Goal: Task Accomplishment & Management: Use online tool/utility

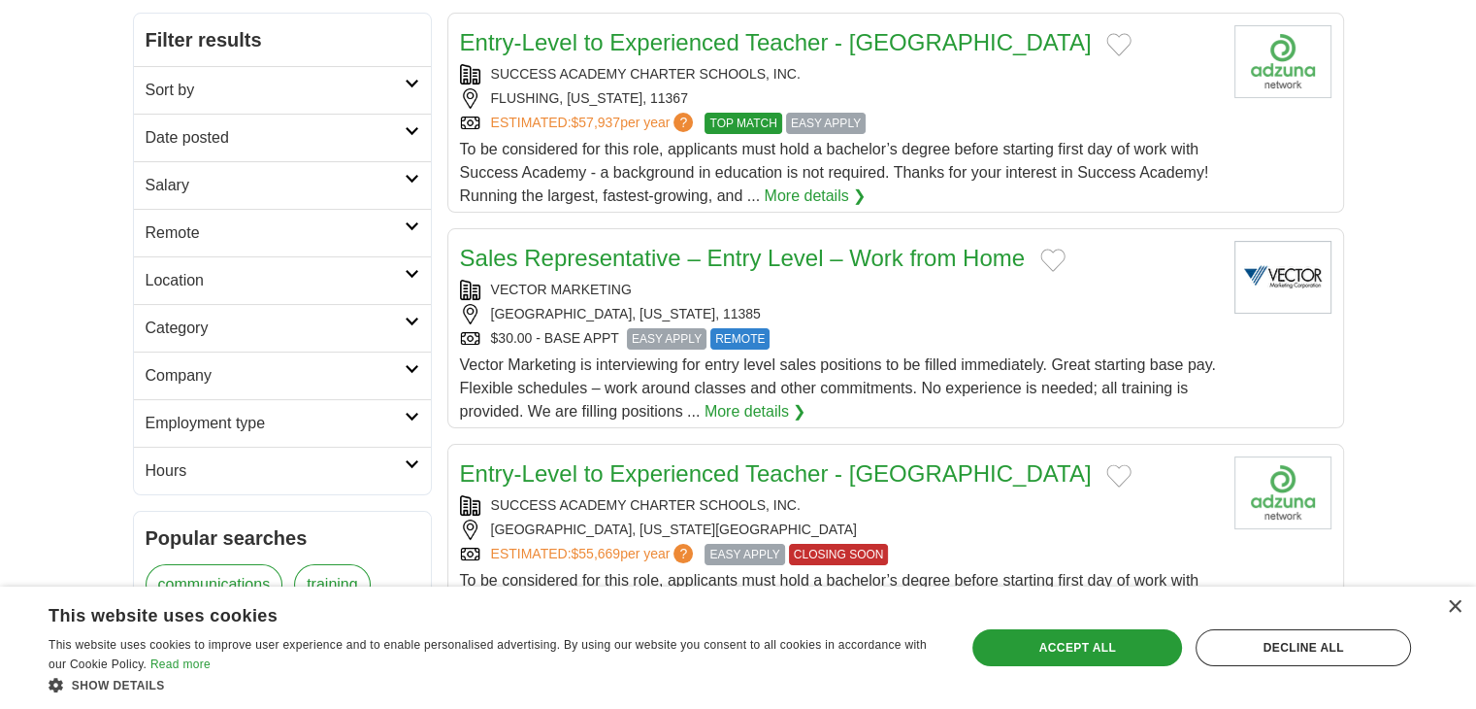
scroll to position [291, 0]
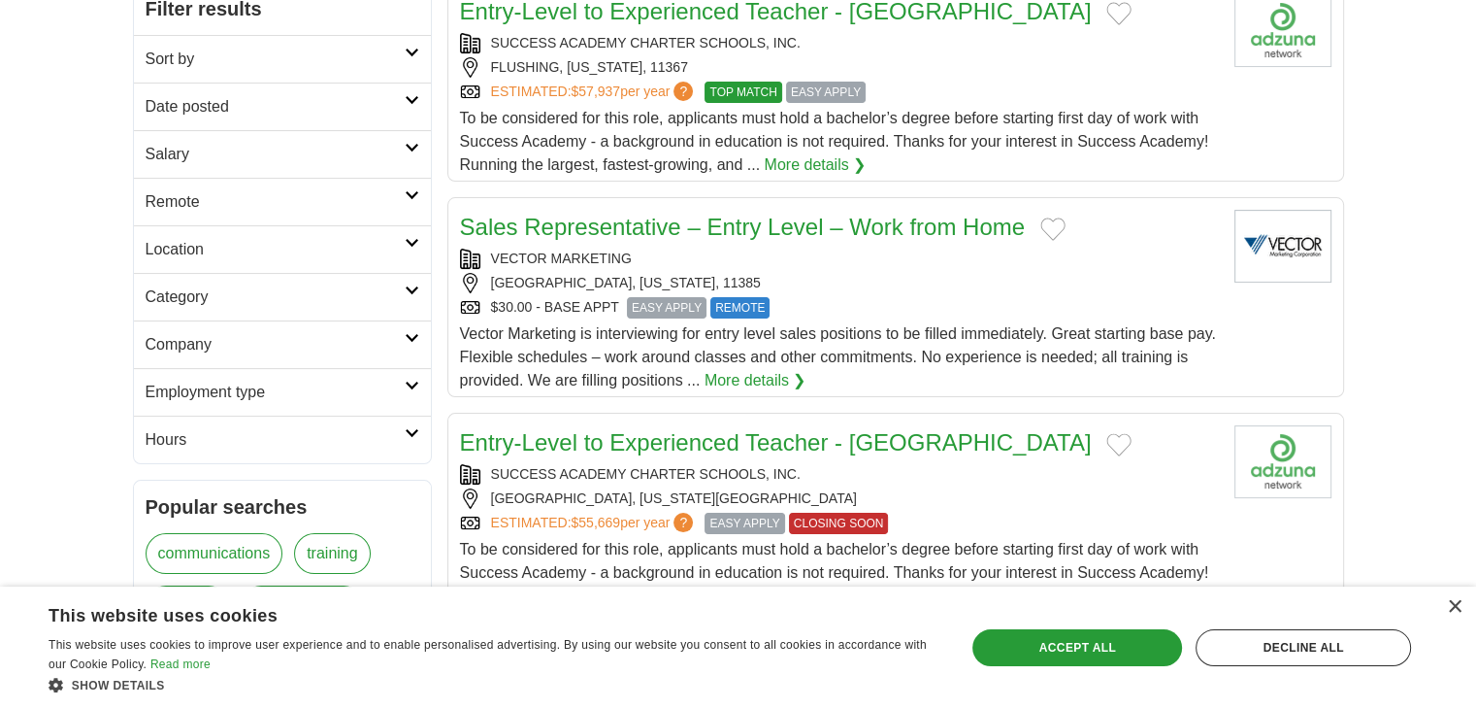
click at [398, 381] on h2 "Employment type" at bounding box center [275, 391] width 259 height 23
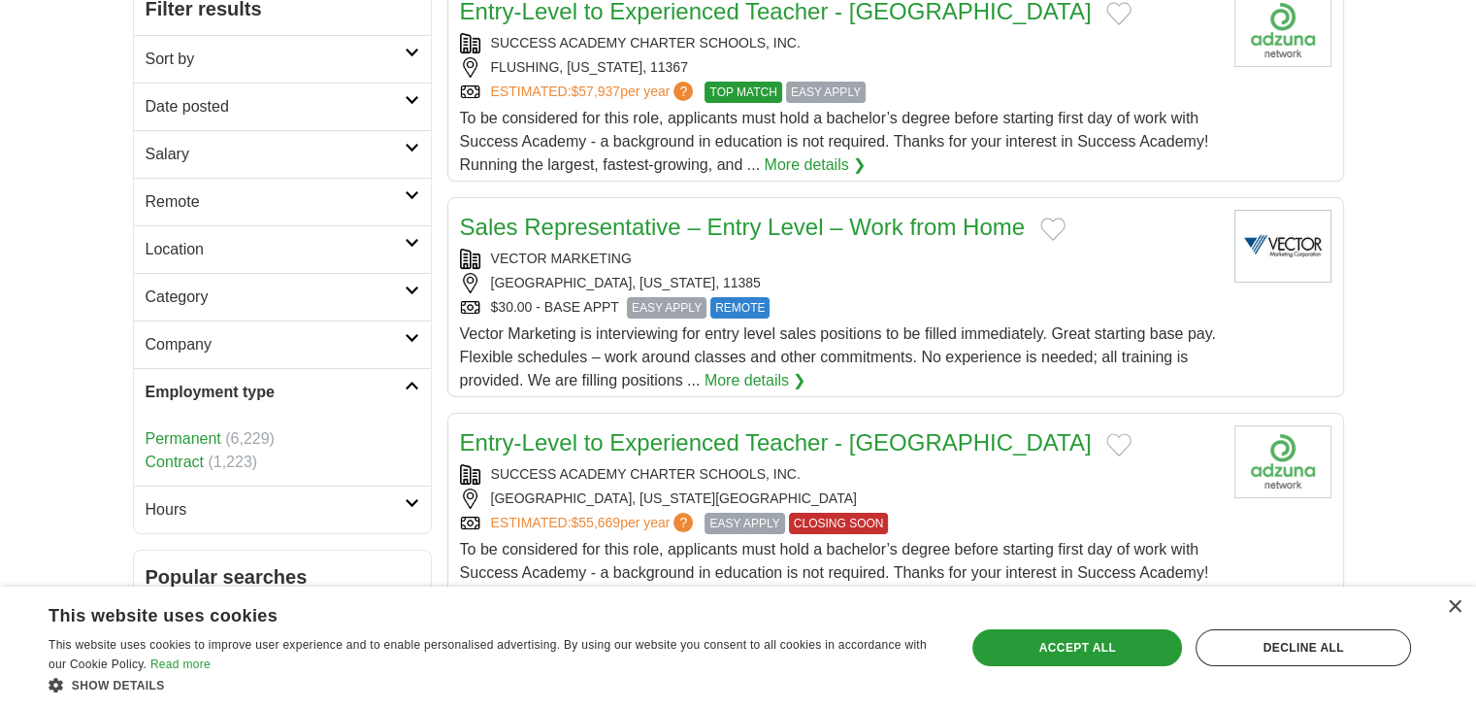
click at [398, 381] on h2 "Employment type" at bounding box center [275, 391] width 259 height 23
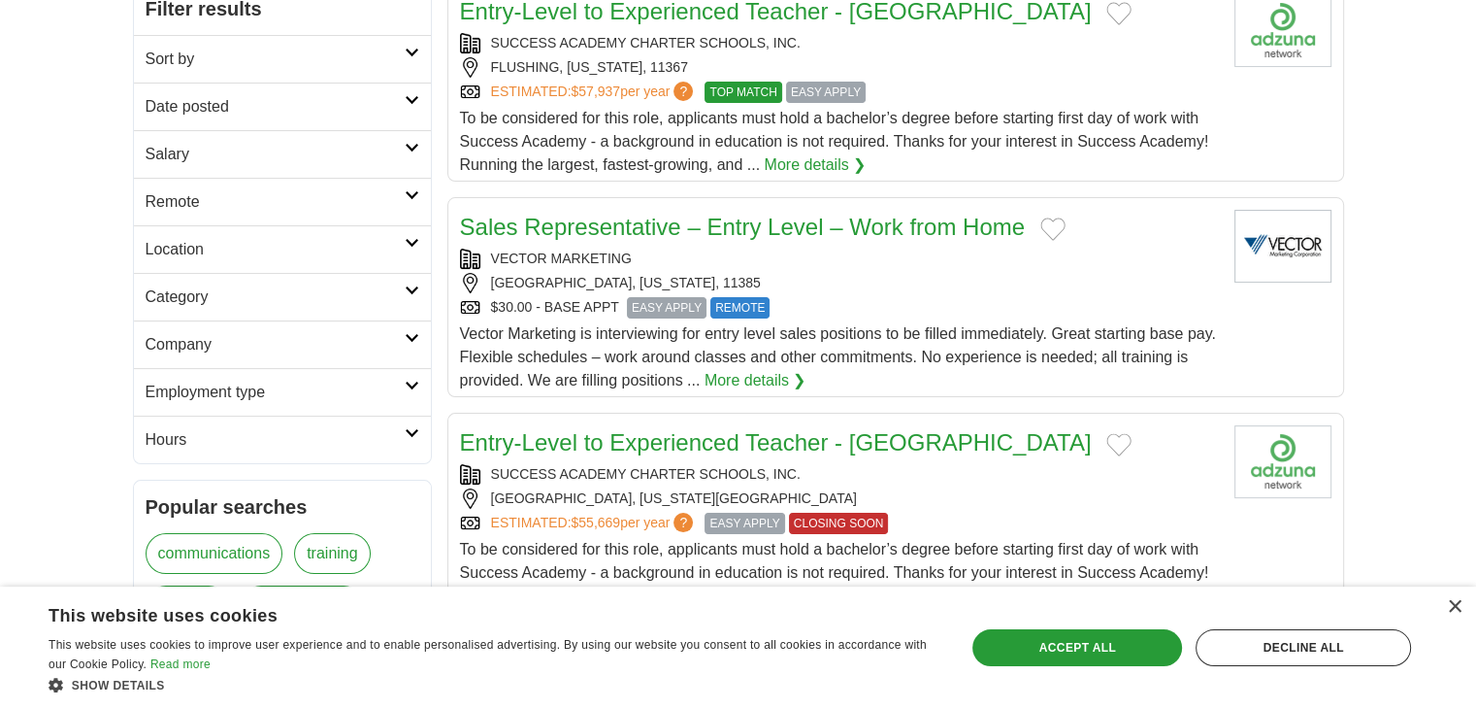
click at [401, 296] on h2 "Category" at bounding box center [275, 296] width 259 height 23
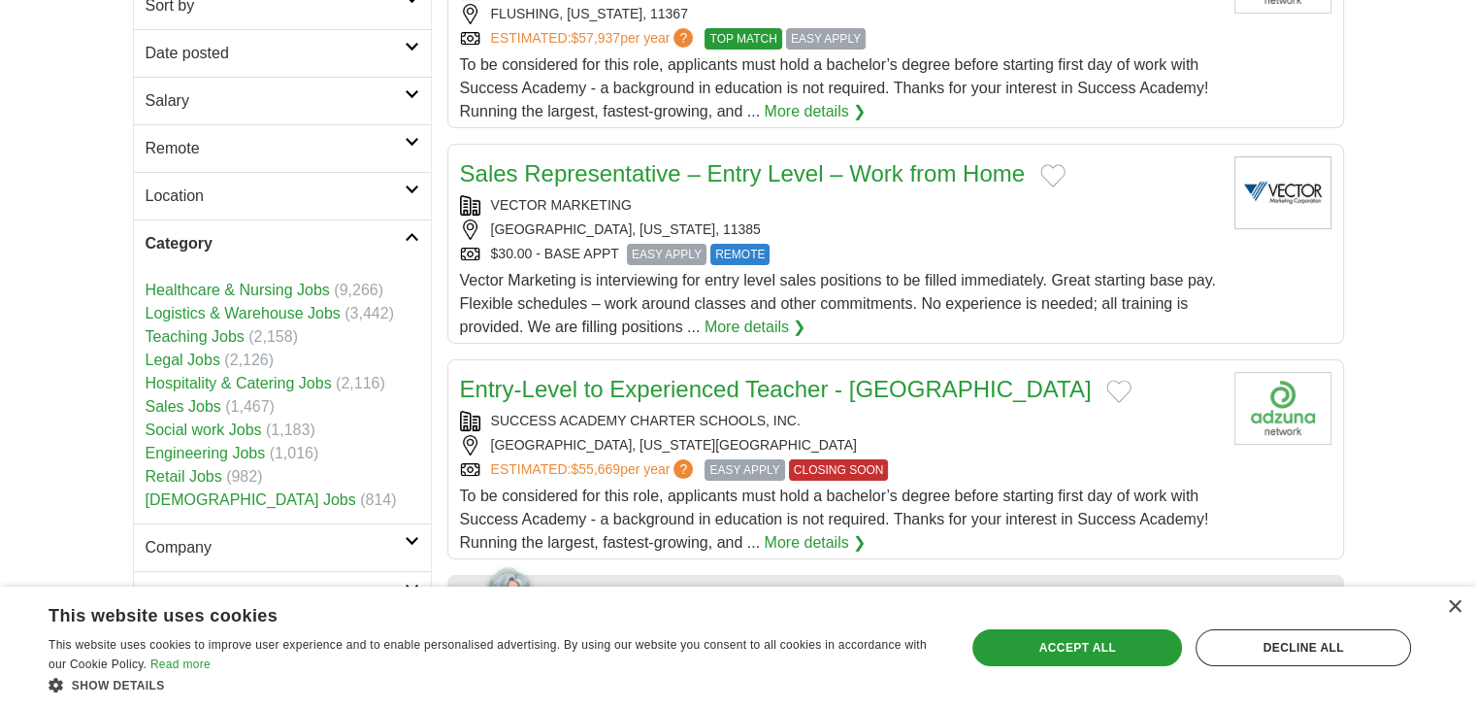
scroll to position [388, 0]
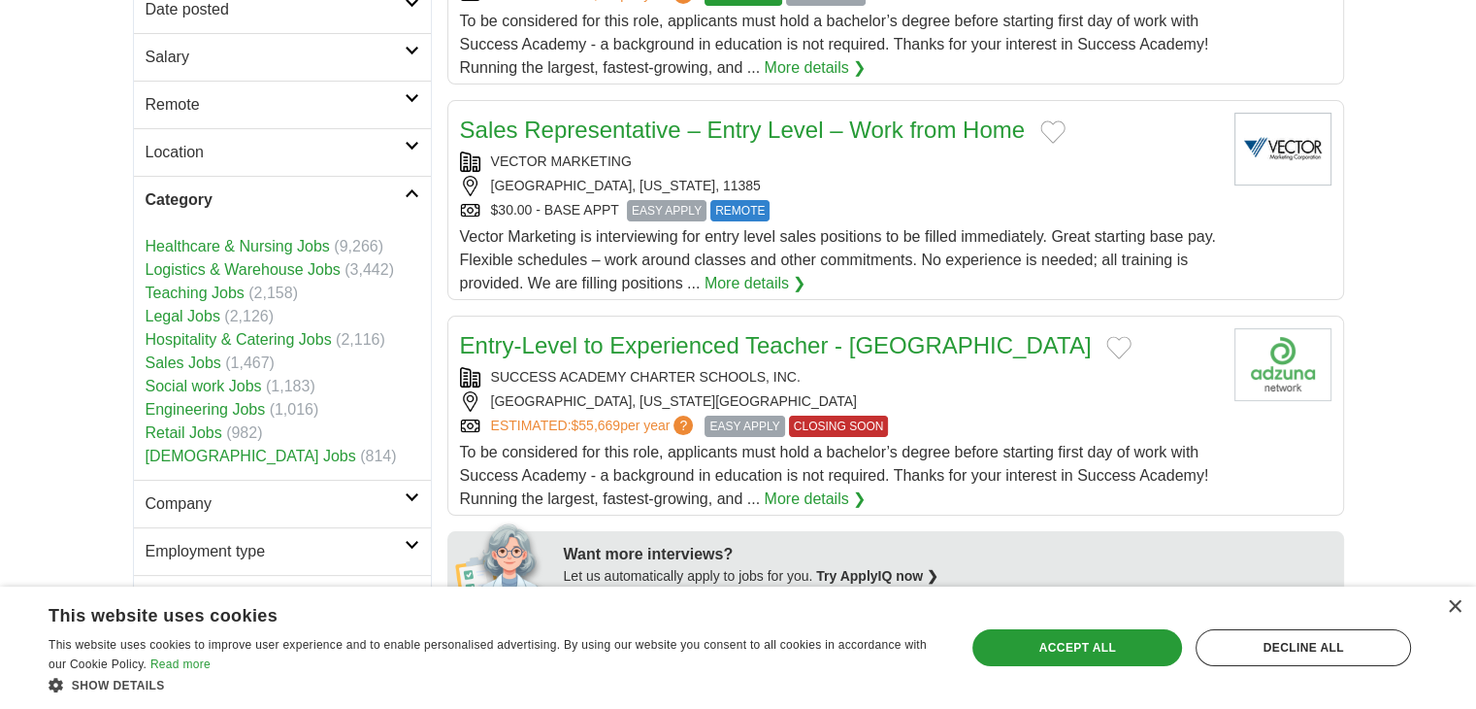
click at [205, 407] on link "Engineering Jobs" at bounding box center [206, 409] width 120 height 17
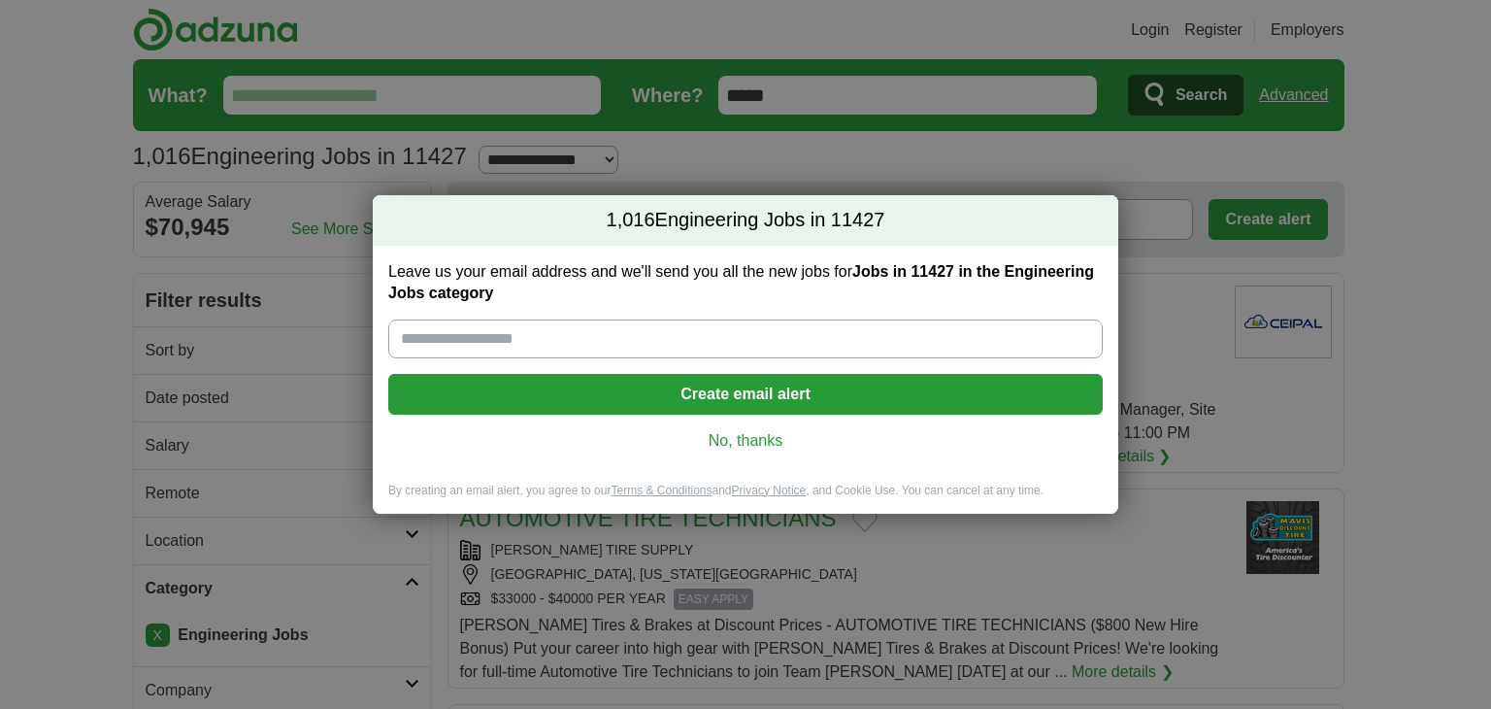
click at [749, 432] on link "No, thanks" at bounding box center [745, 440] width 683 height 21
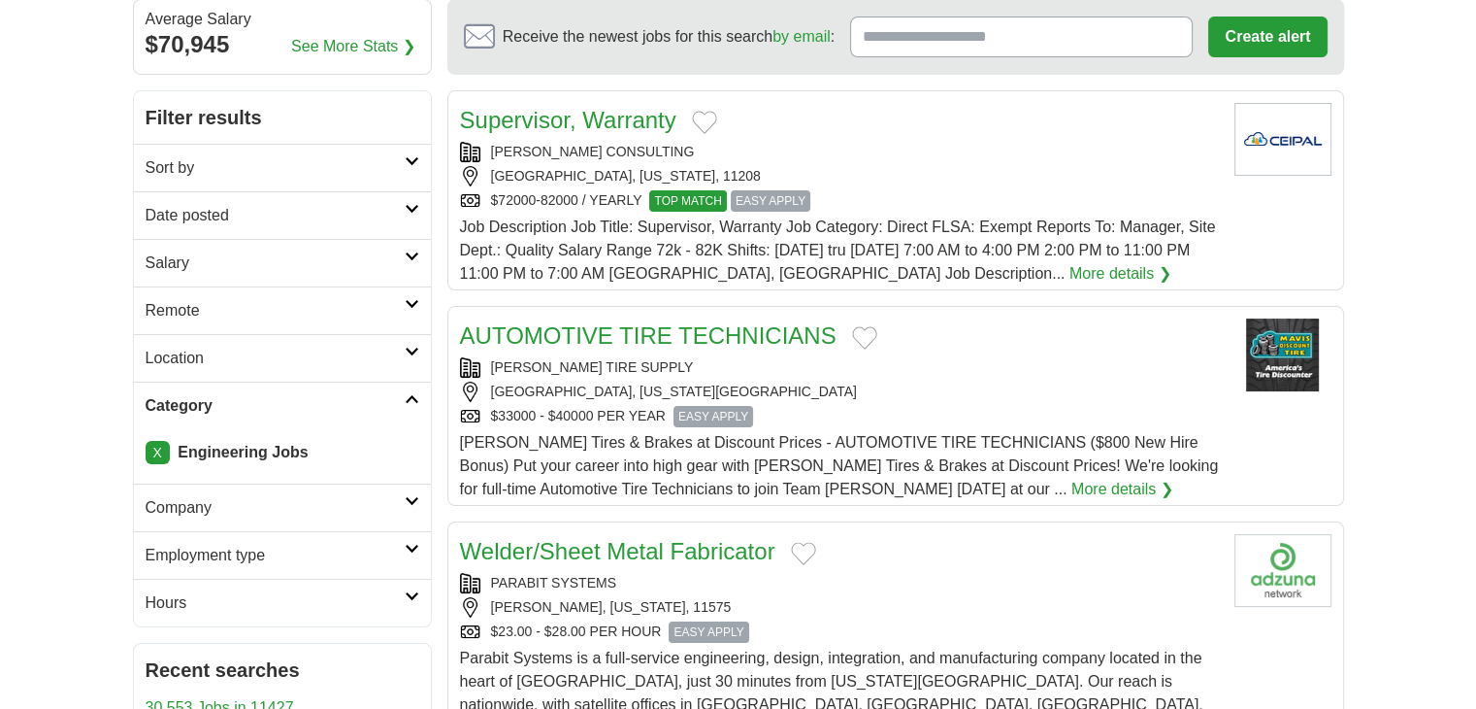
scroll to position [194, 0]
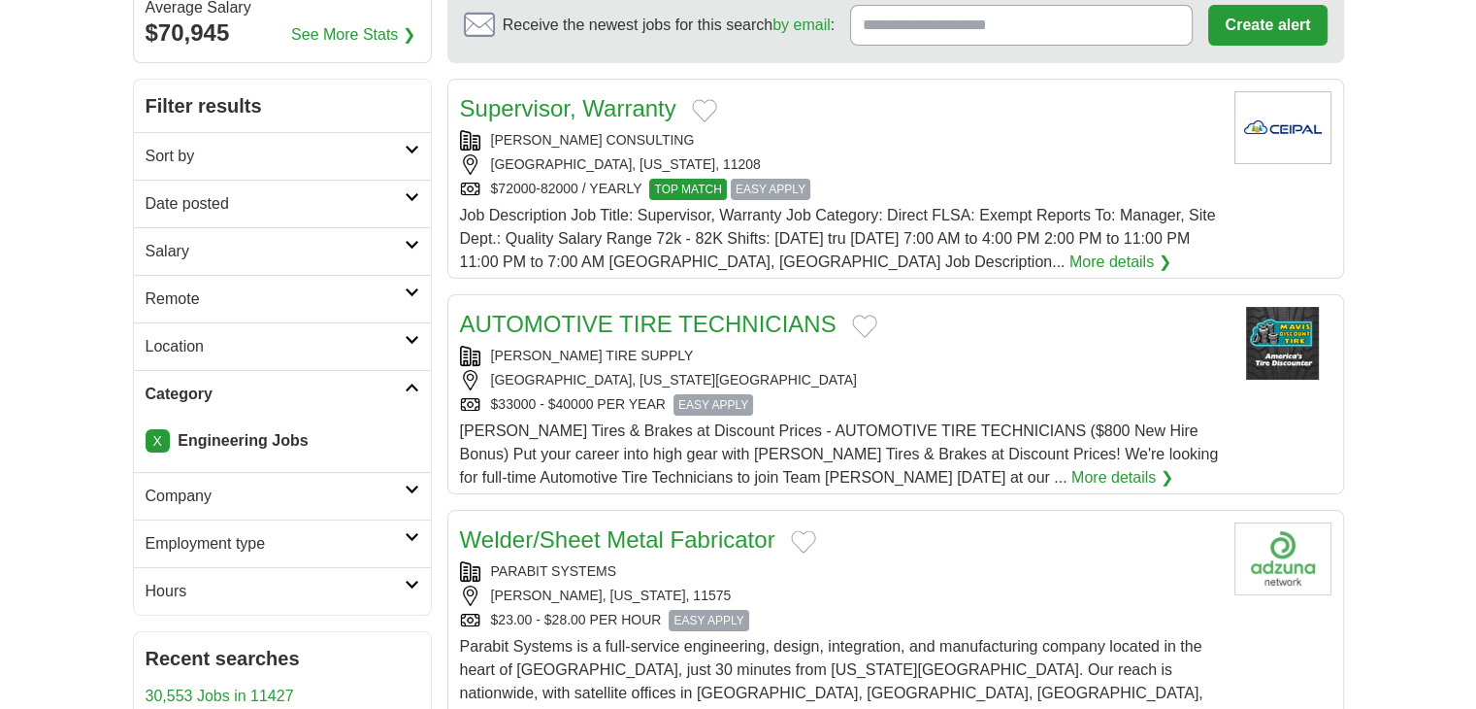
click at [404, 345] on link "Location" at bounding box center [282, 346] width 297 height 48
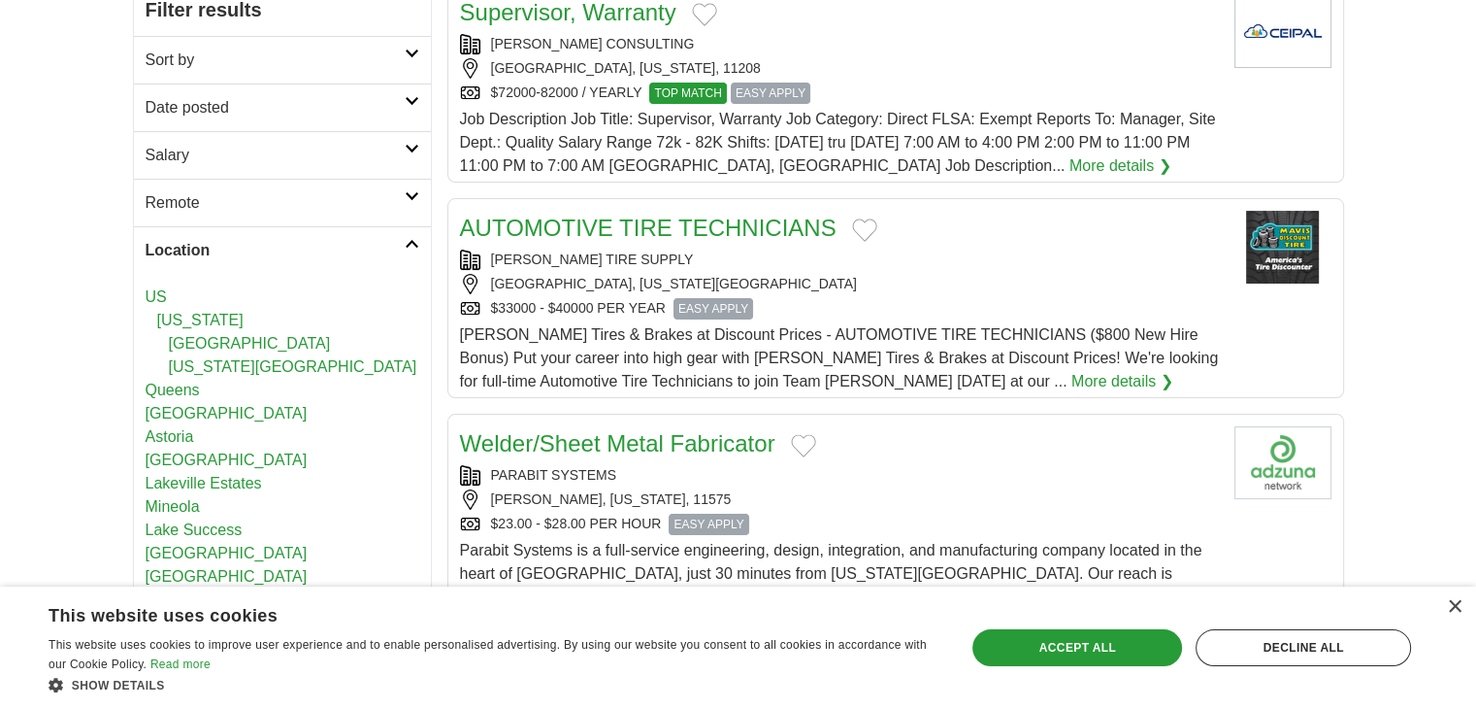
scroll to position [291, 0]
click at [158, 294] on link "US" at bounding box center [156, 295] width 21 height 17
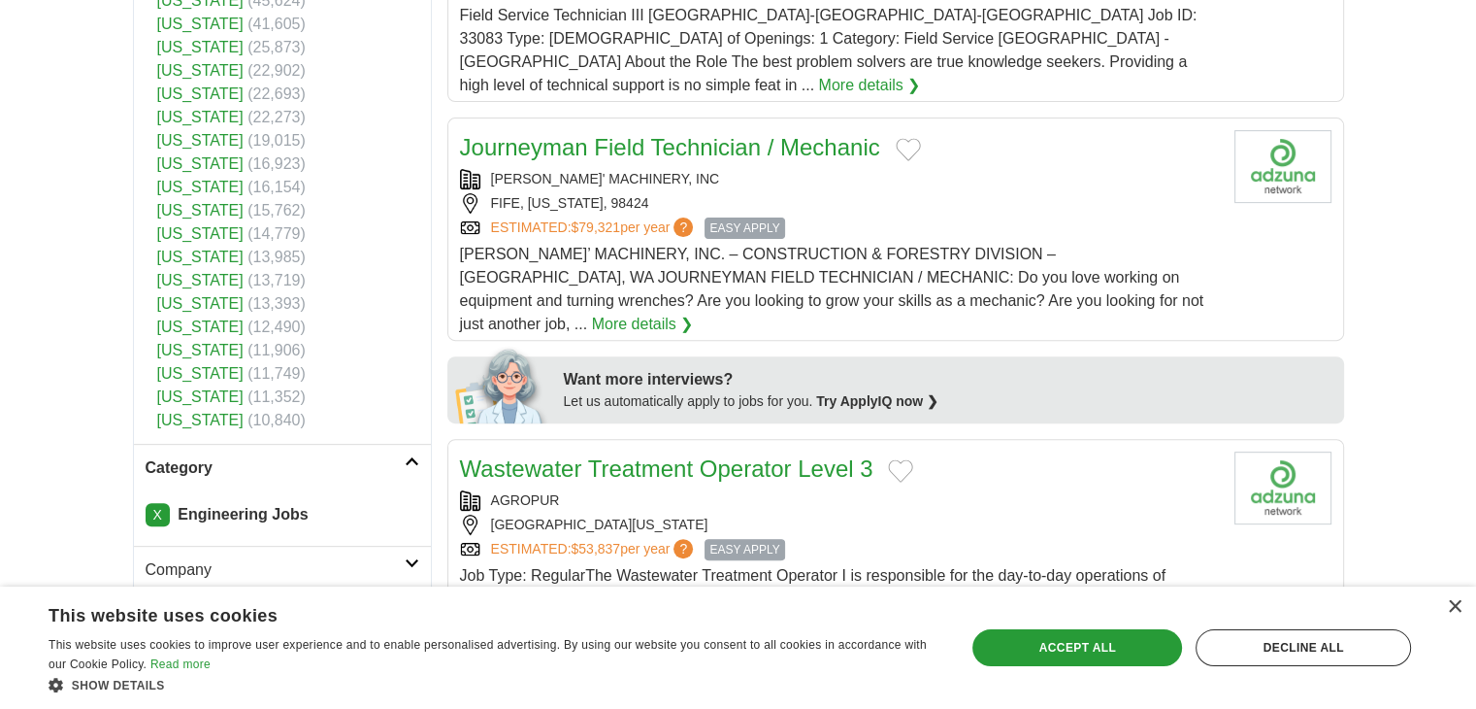
scroll to position [485, 0]
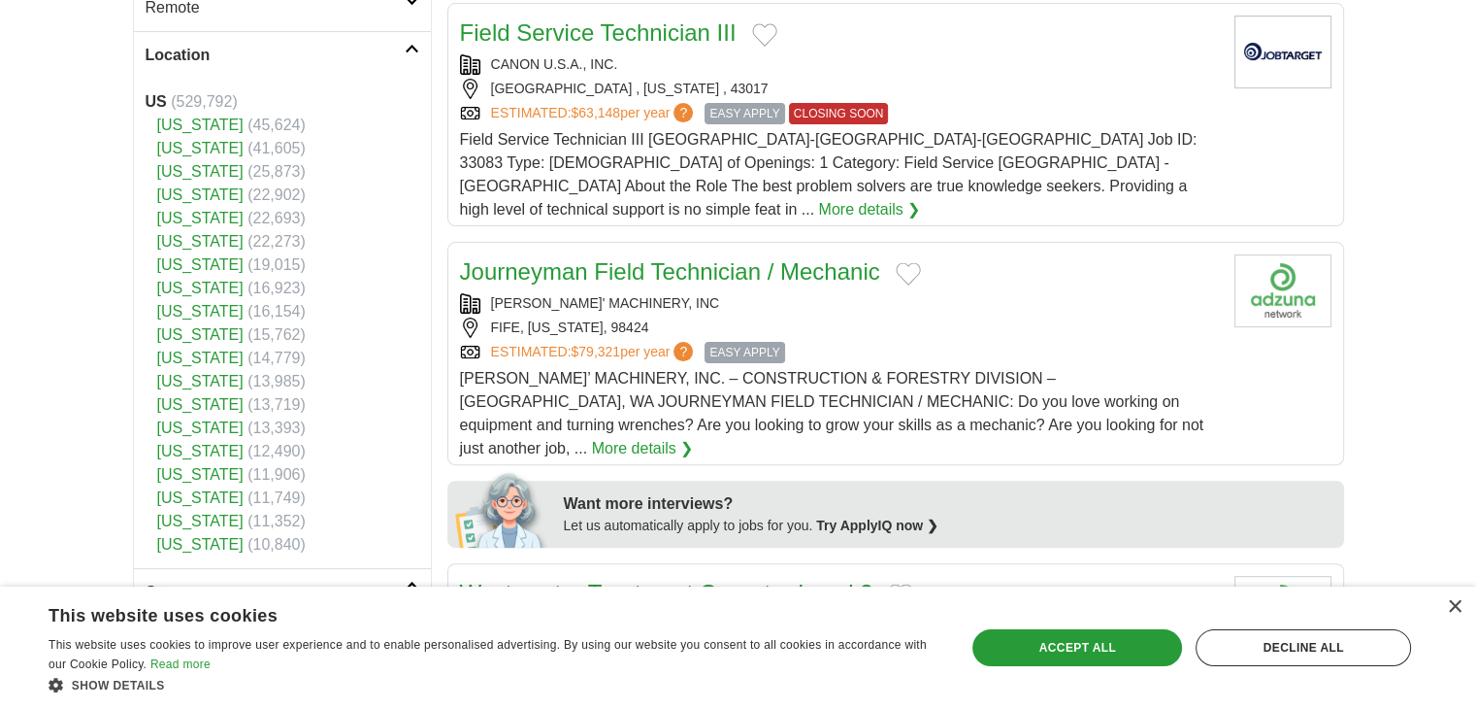
click at [190, 261] on link "[US_STATE]" at bounding box center [200, 264] width 86 height 17
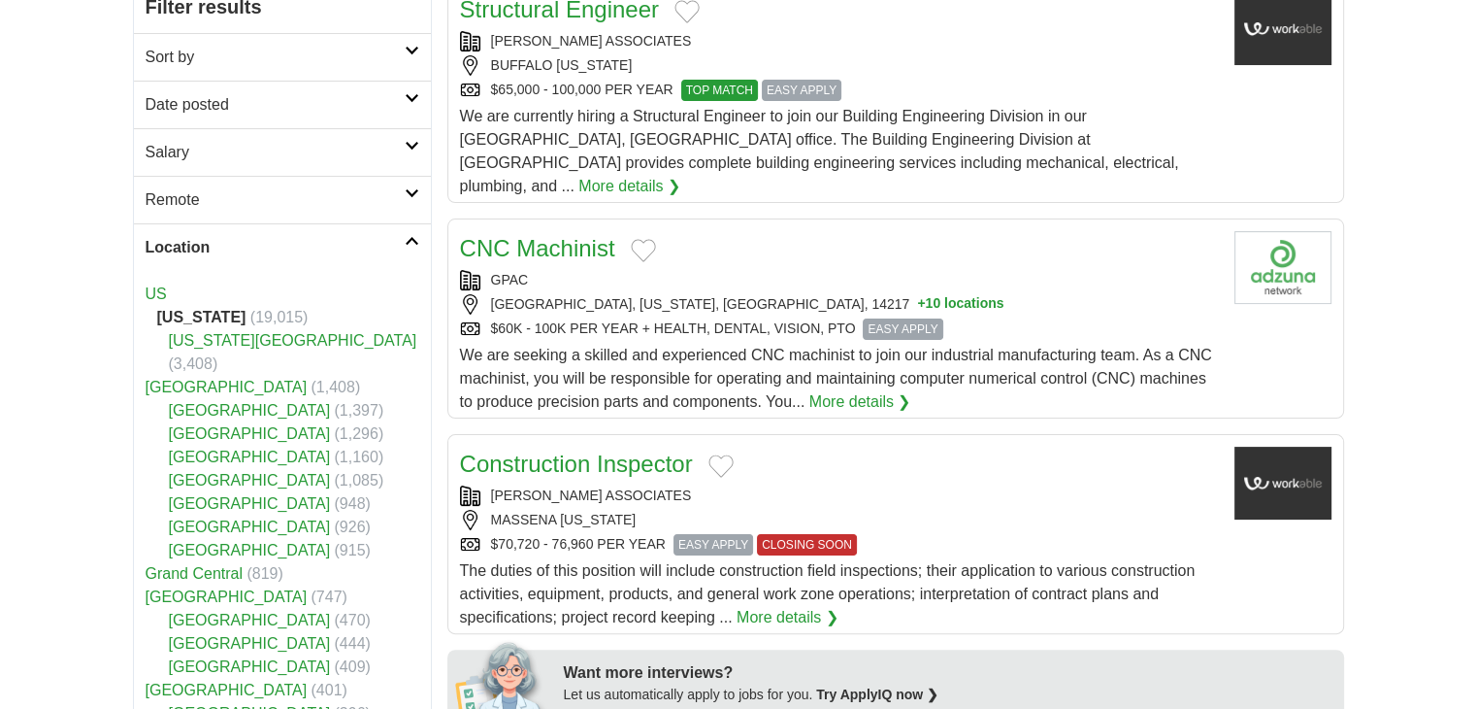
scroll to position [291, 0]
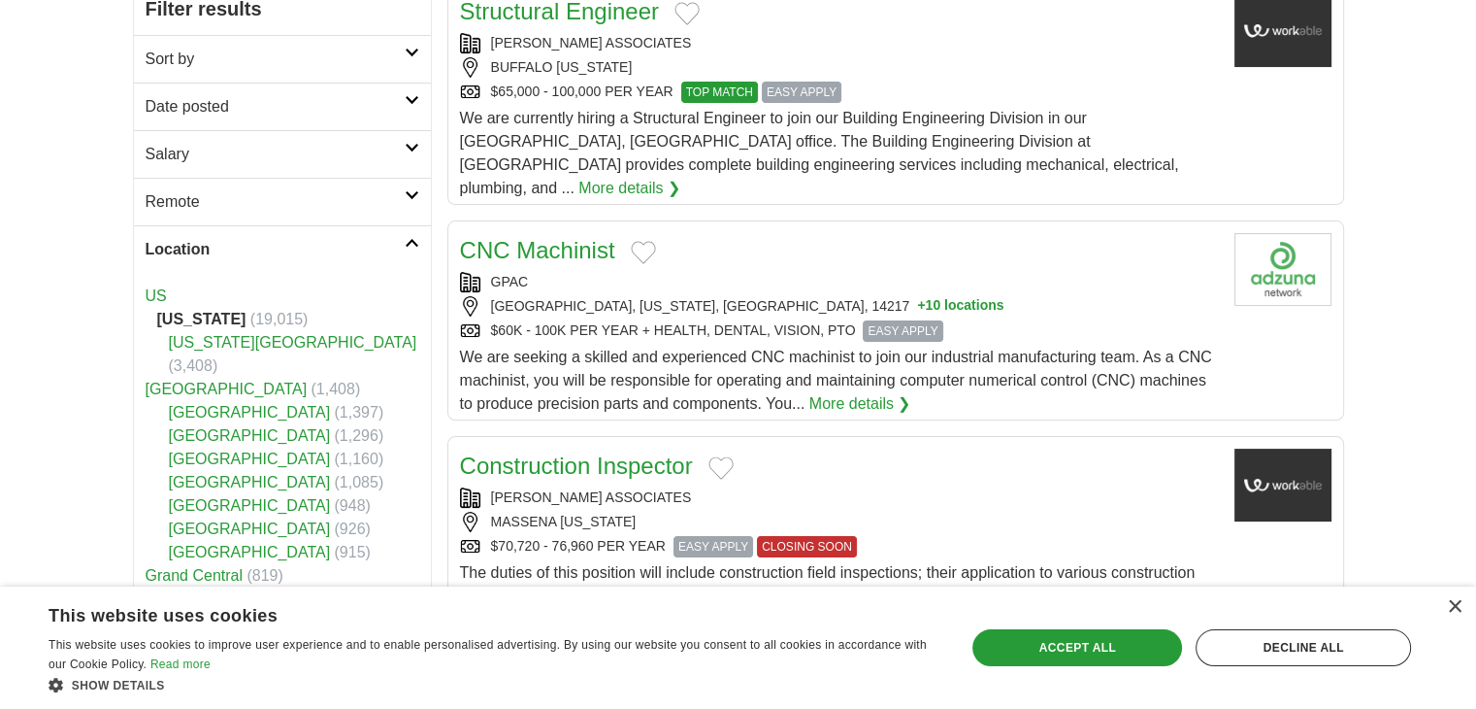
click at [206, 345] on link "[US_STATE][GEOGRAPHIC_DATA]" at bounding box center [293, 342] width 248 height 17
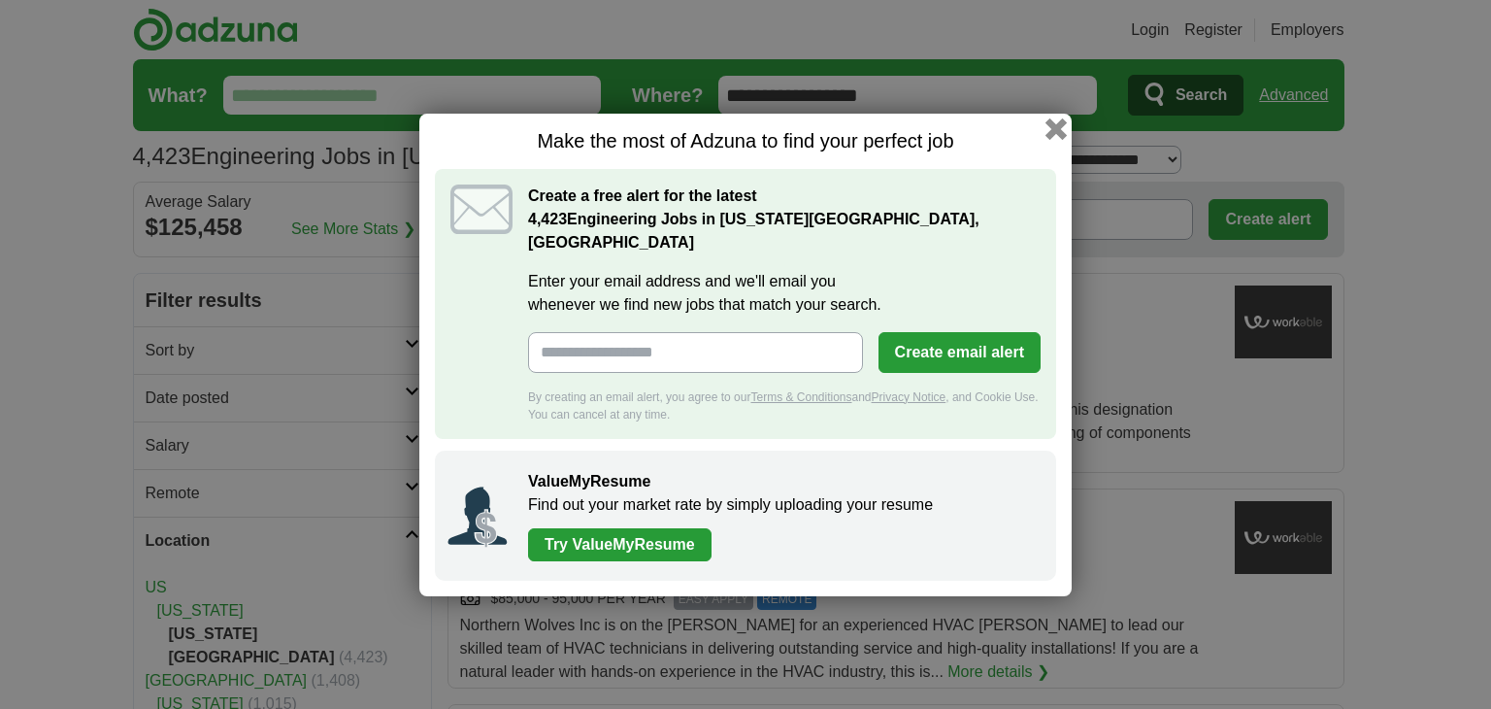
click at [1061, 139] on button "button" at bounding box center [1055, 127] width 21 height 21
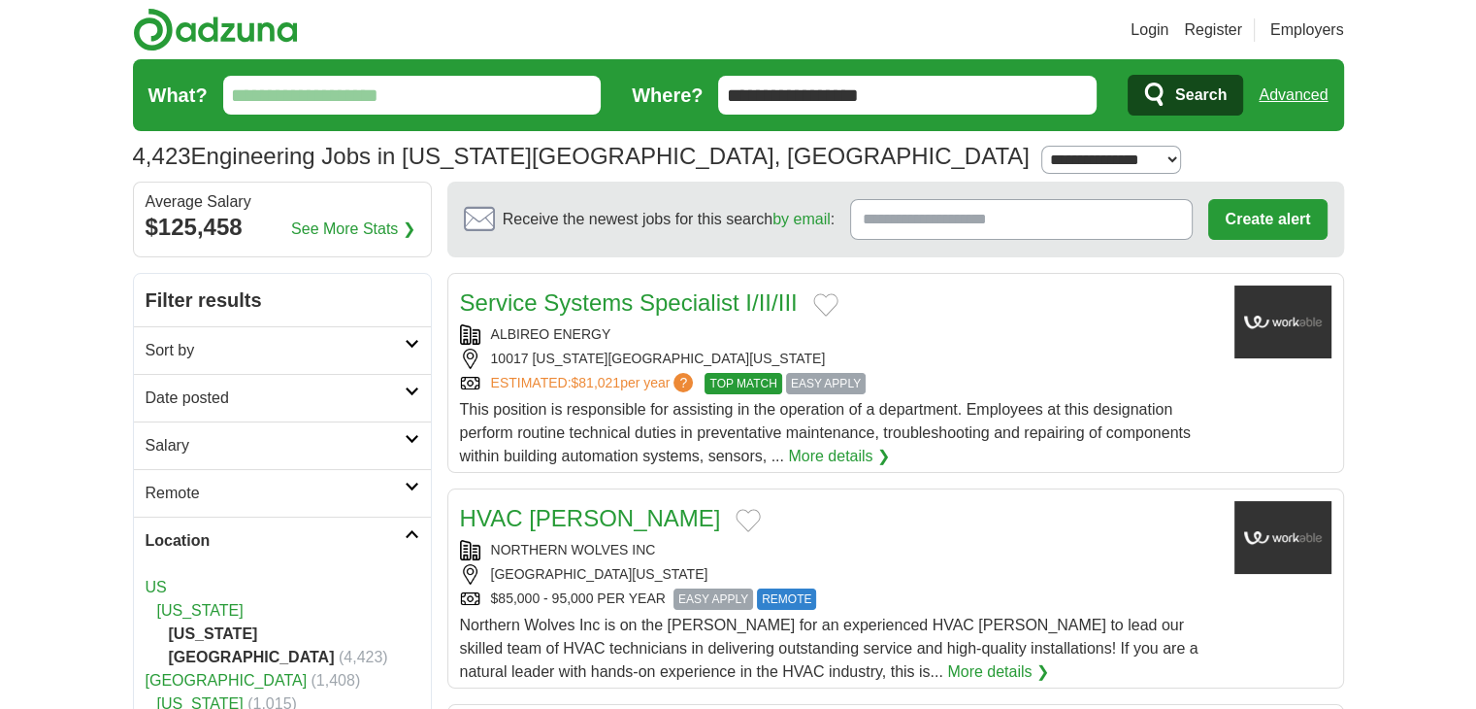
click at [404, 353] on h2 "Sort by" at bounding box center [275, 350] width 259 height 23
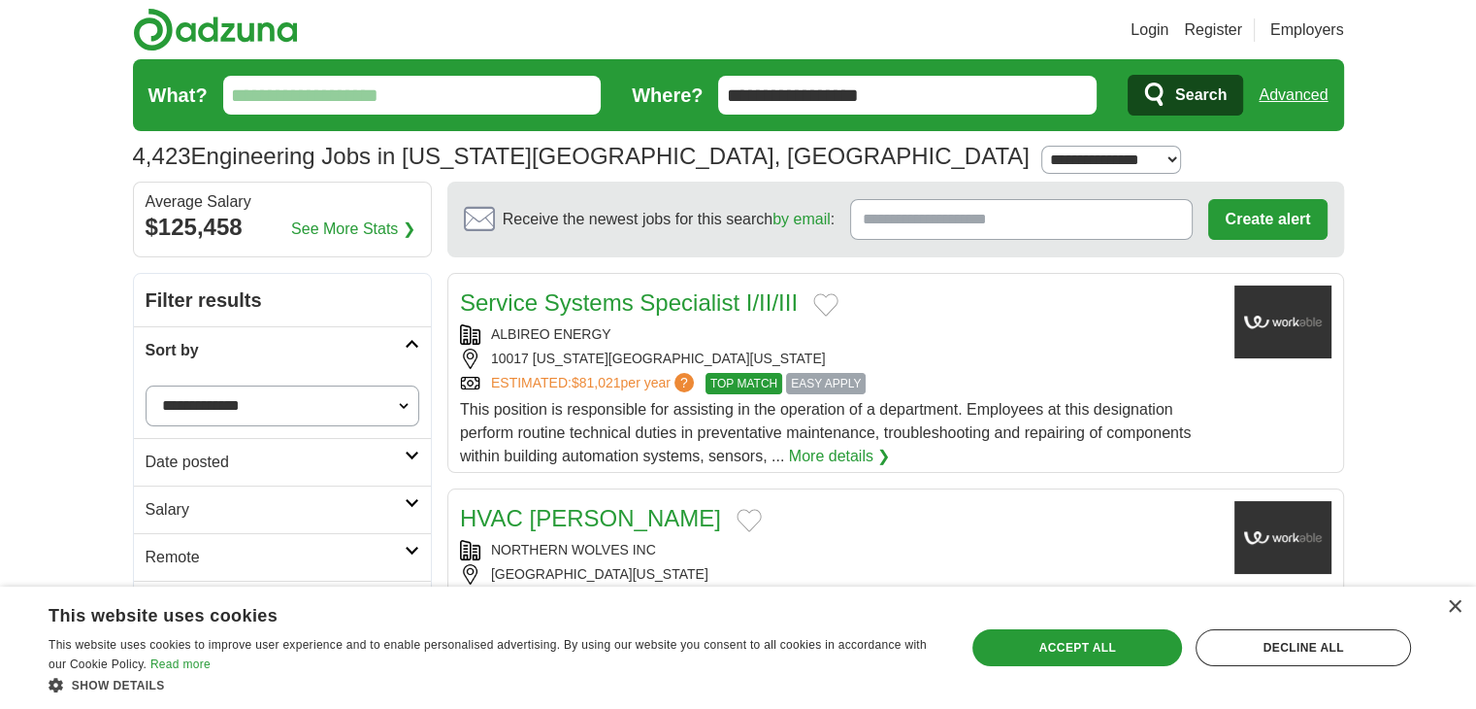
click at [404, 353] on h2 "Sort by" at bounding box center [275, 350] width 259 height 23
click at [388, 449] on h2 "Salary" at bounding box center [275, 445] width 259 height 23
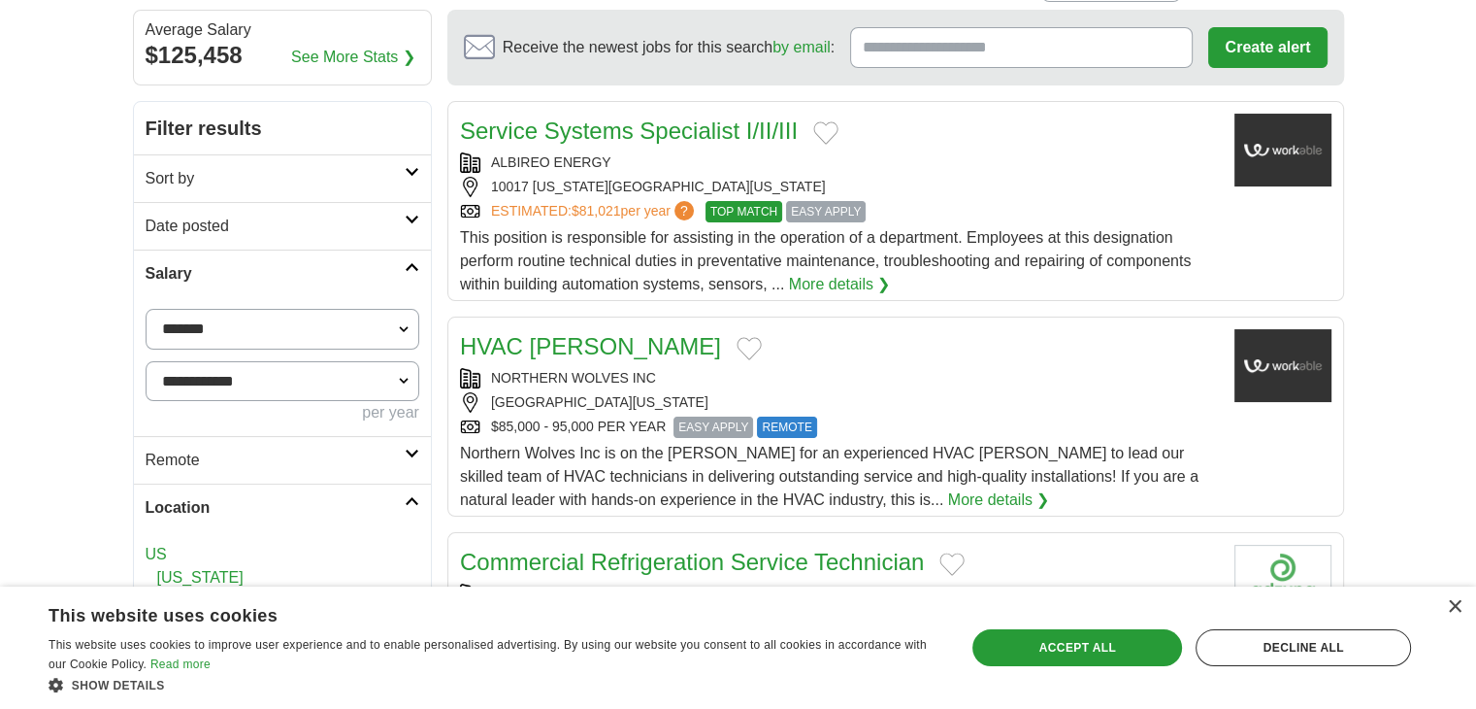
scroll to position [194, 0]
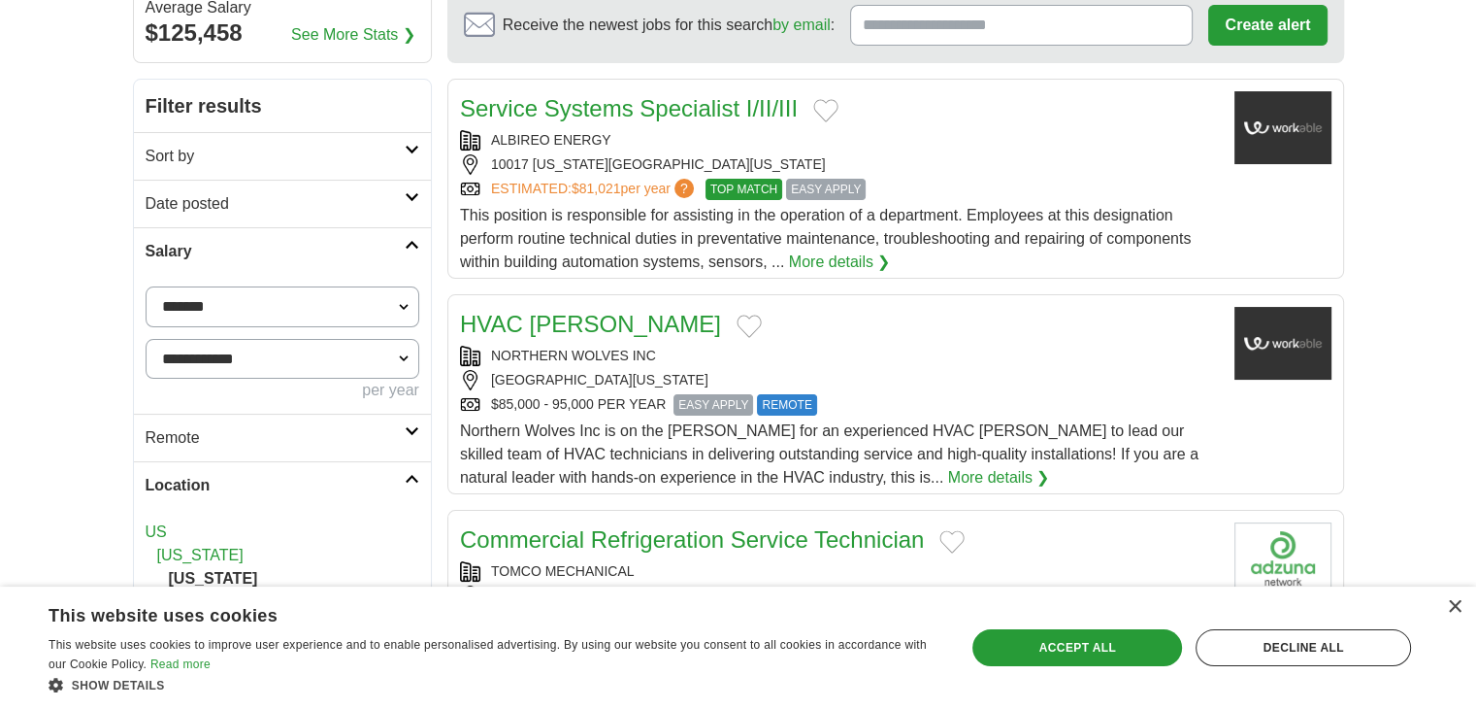
click at [431, 334] on div "**********" at bounding box center [282, 684] width 299 height 1211
click at [408, 434] on link "Remote" at bounding box center [282, 438] width 297 height 48
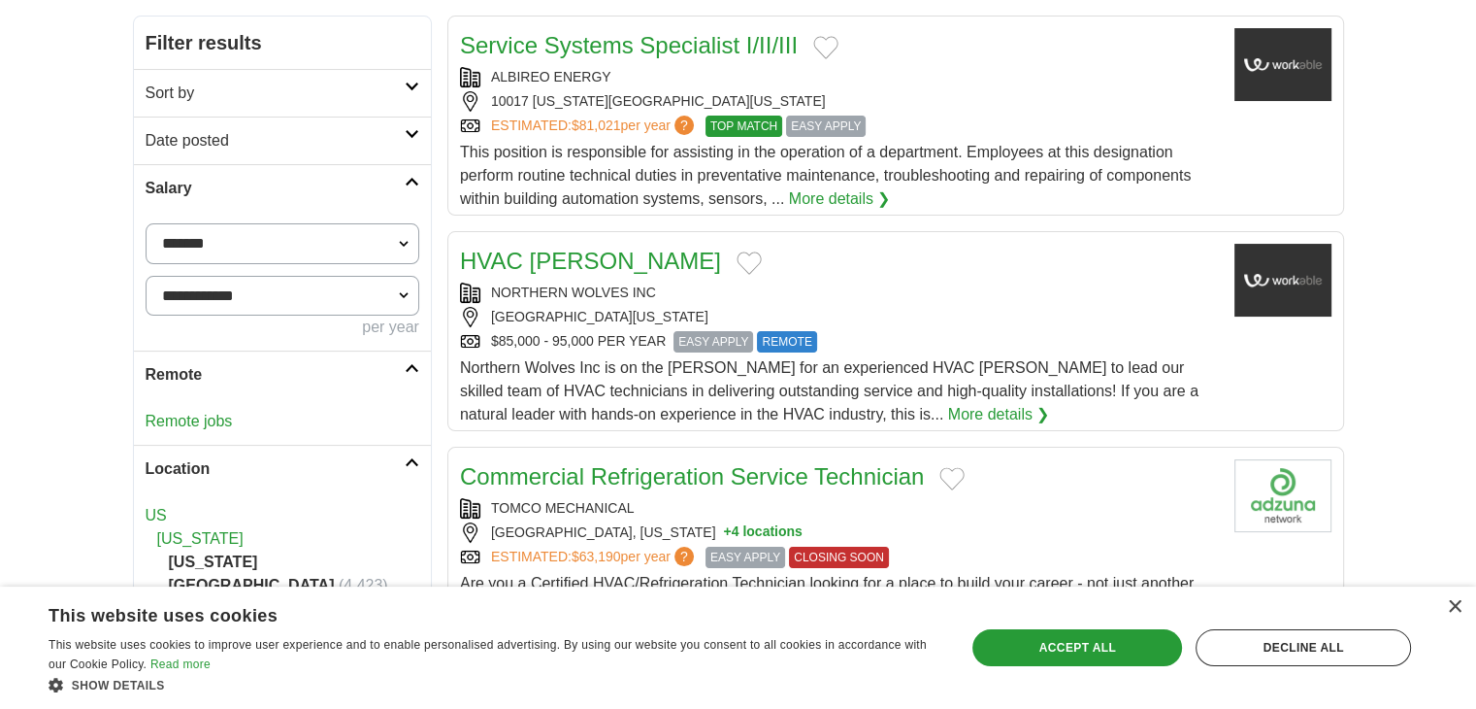
scroll to position [291, 0]
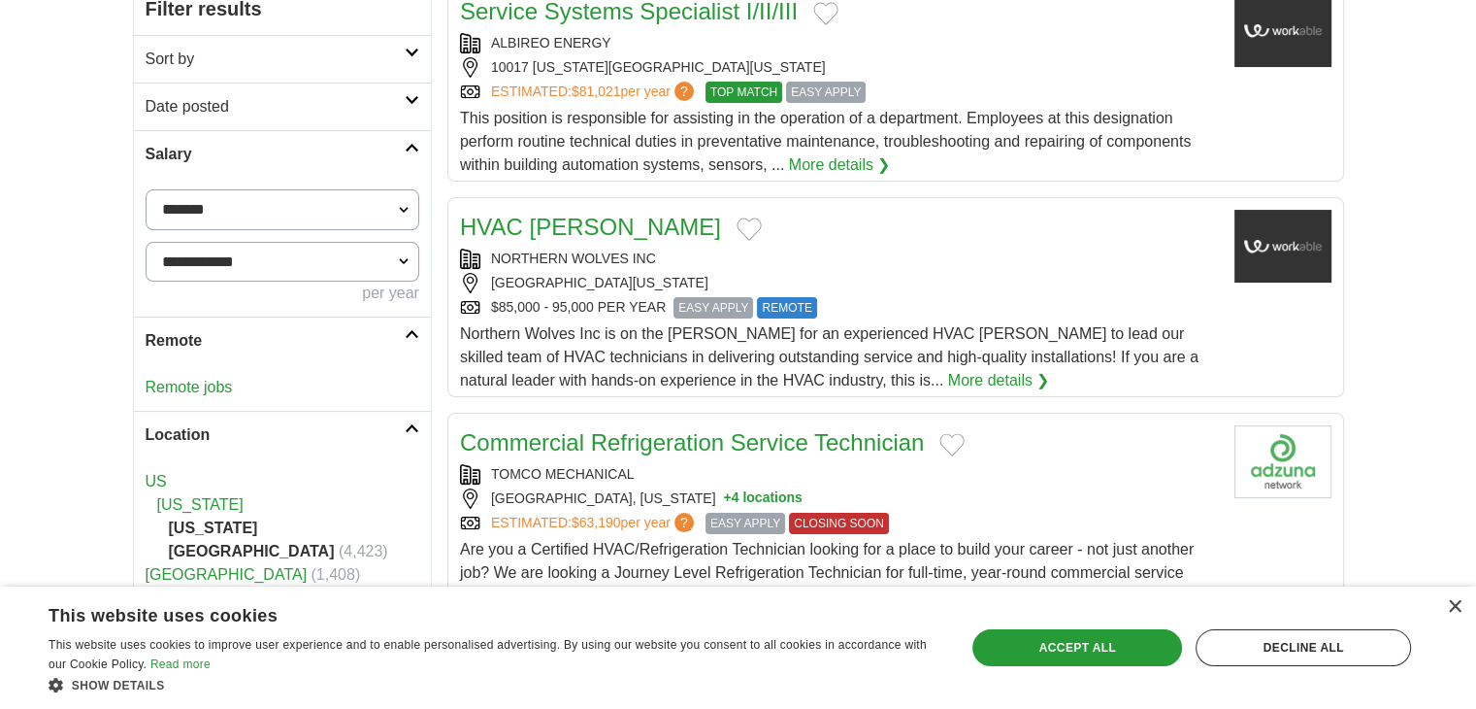
click at [408, 323] on link "Remote" at bounding box center [282, 340] width 297 height 48
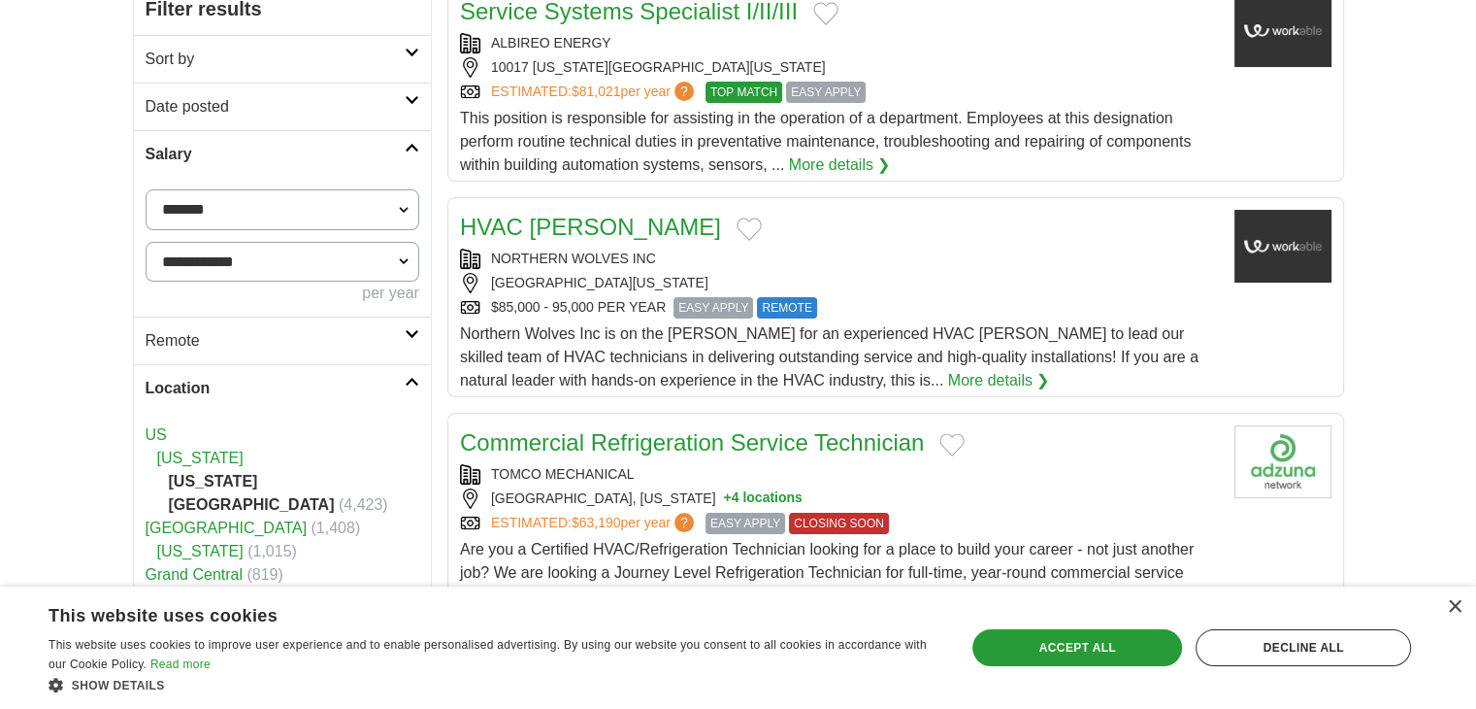
click at [401, 262] on select "**********" at bounding box center [283, 262] width 274 height 41
click at [400, 255] on select "**********" at bounding box center [283, 262] width 274 height 41
click at [420, 149] on link "Salary" at bounding box center [282, 154] width 297 height 48
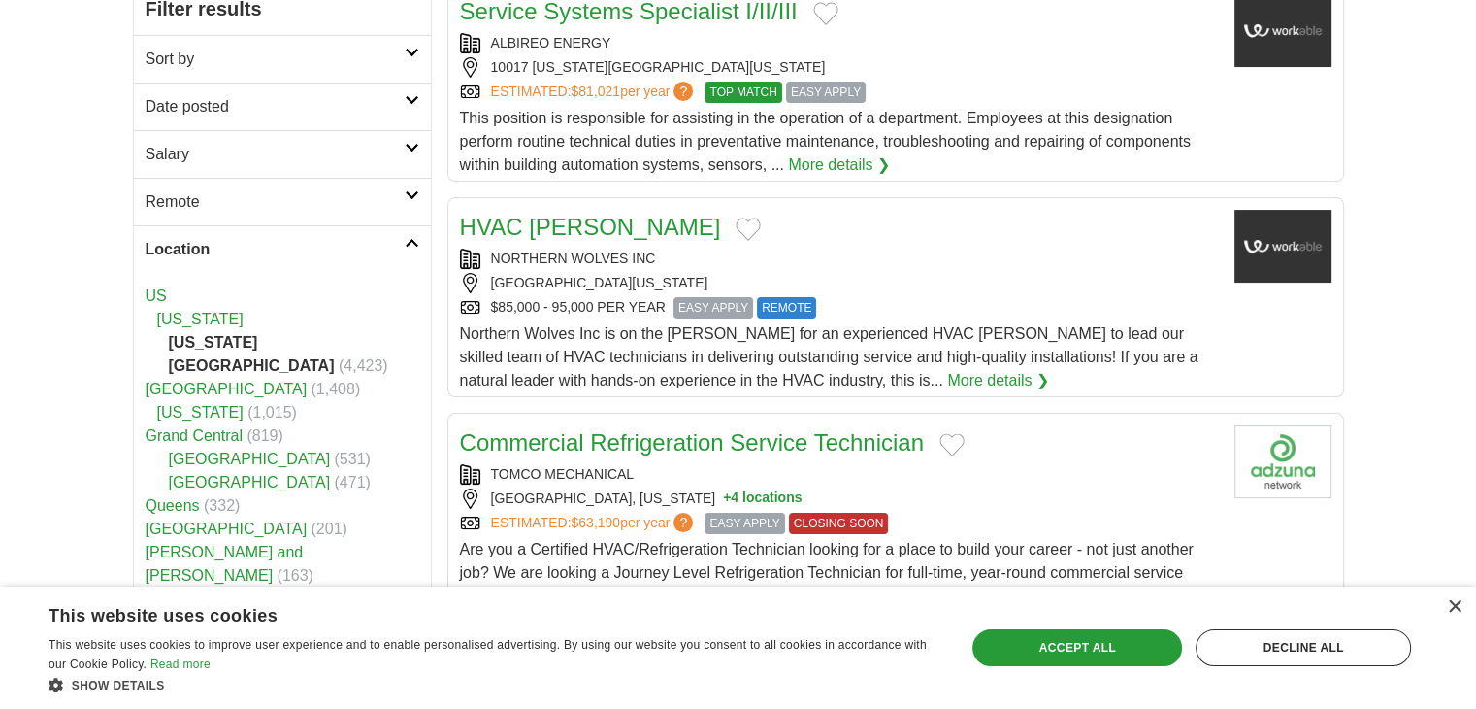
click at [422, 233] on link "Location" at bounding box center [282, 249] width 297 height 48
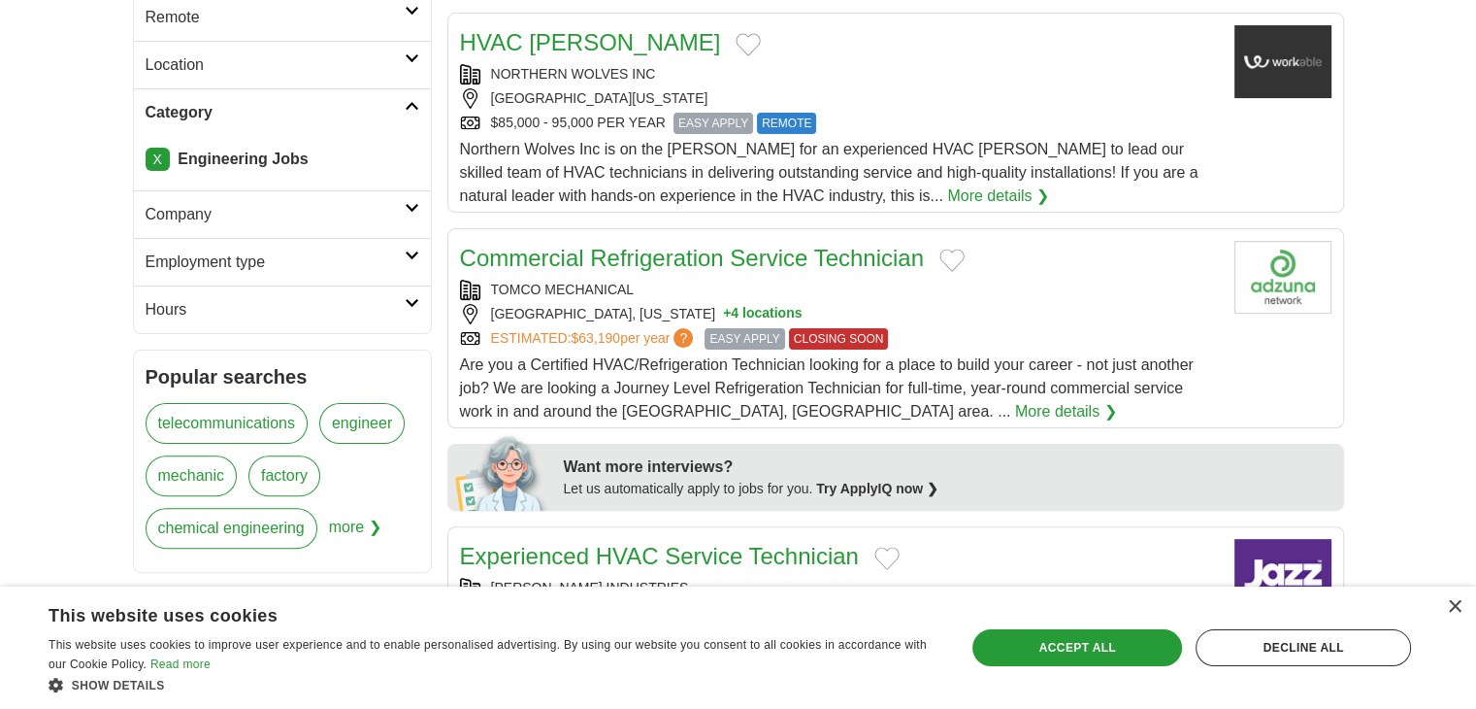
scroll to position [485, 0]
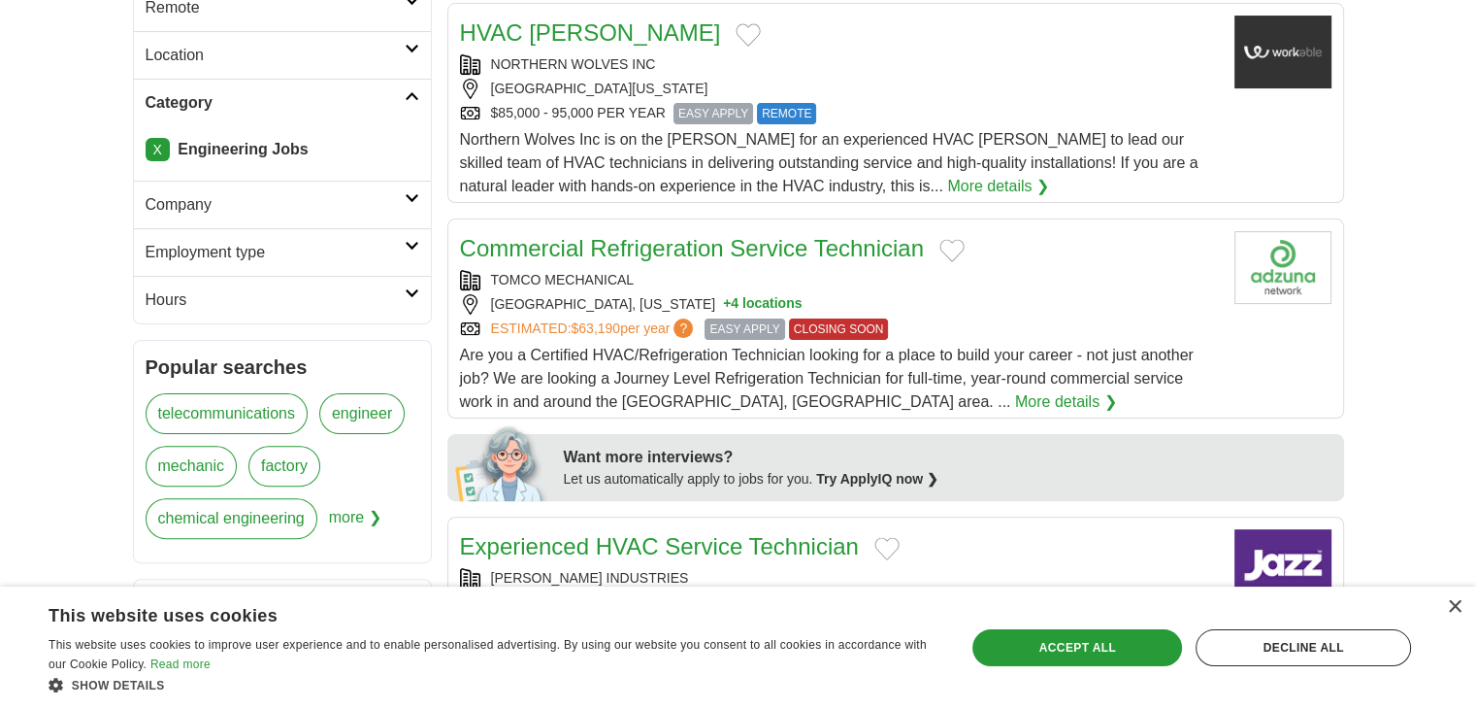
click at [410, 248] on link "Employment type" at bounding box center [282, 252] width 297 height 48
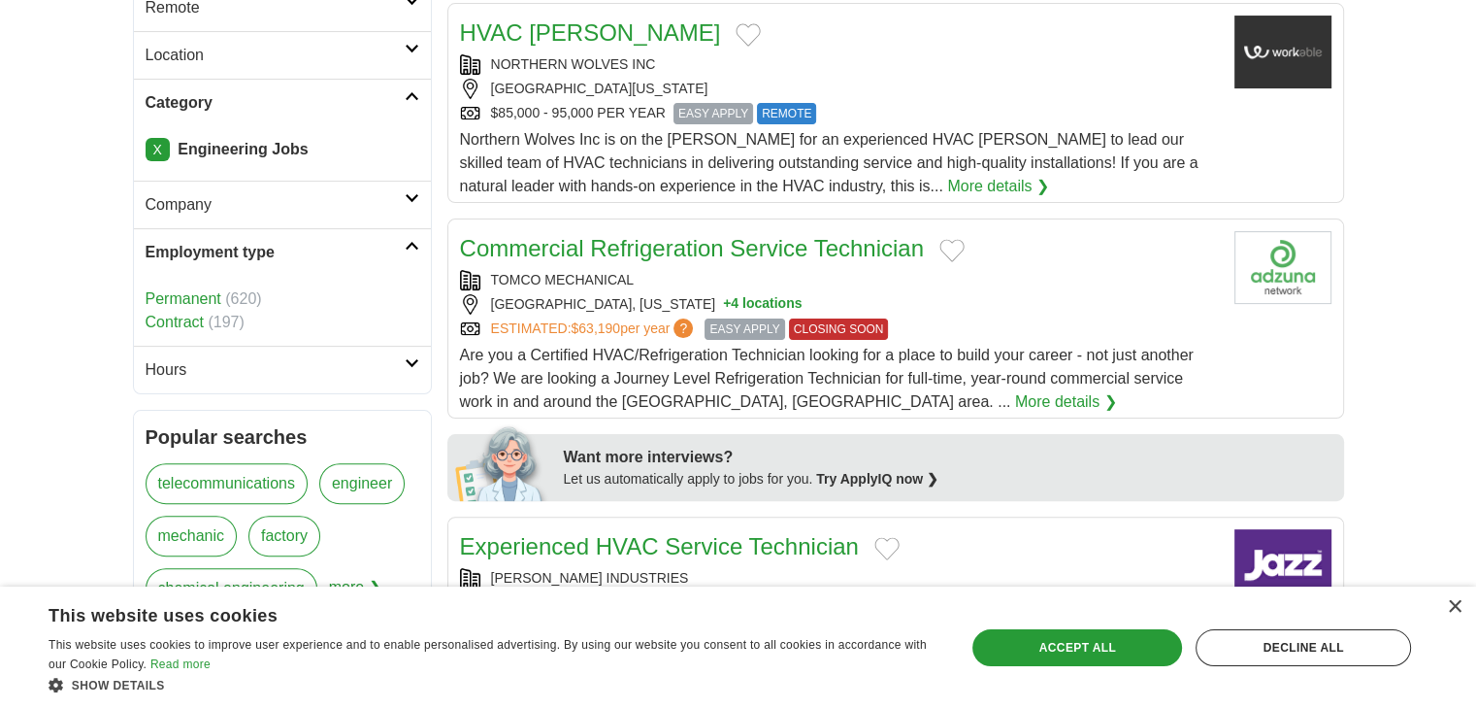
click at [159, 296] on link "Permanent" at bounding box center [184, 298] width 76 height 17
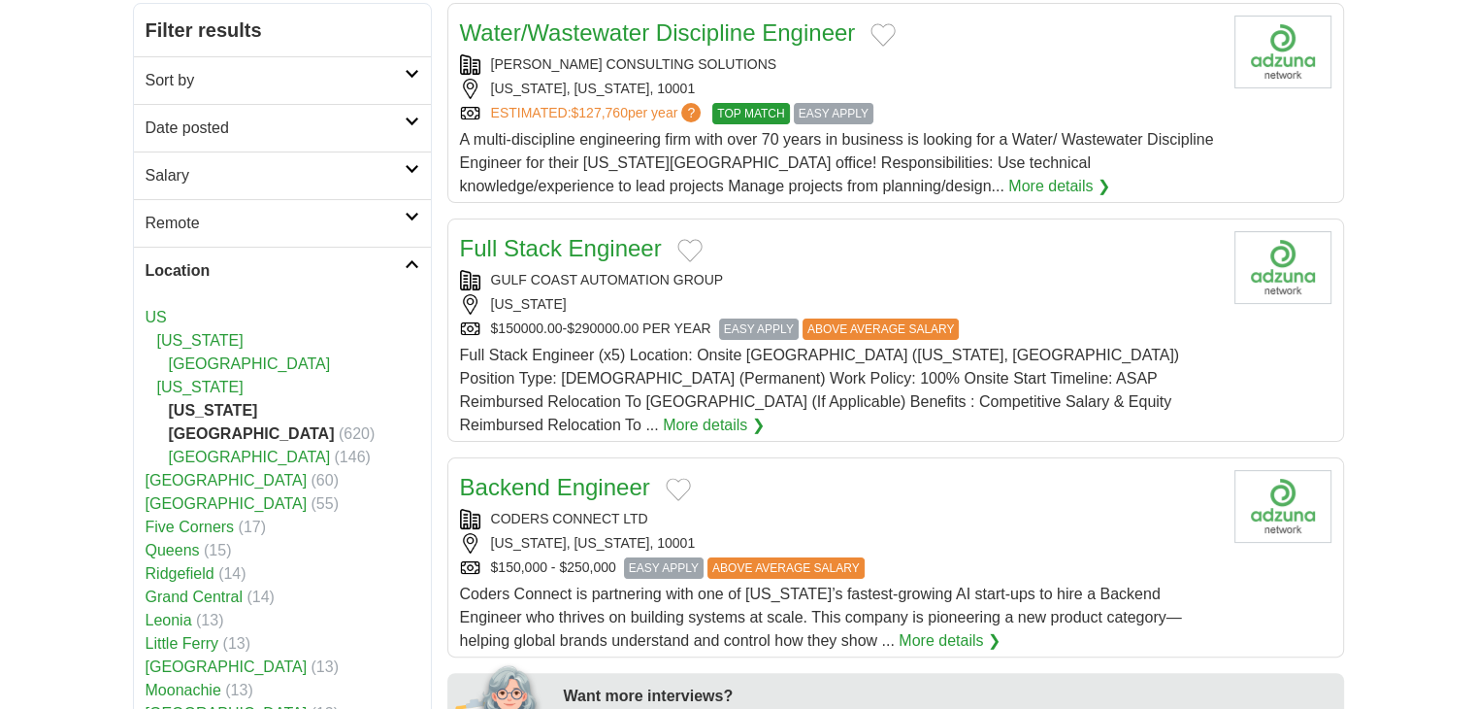
scroll to position [291, 0]
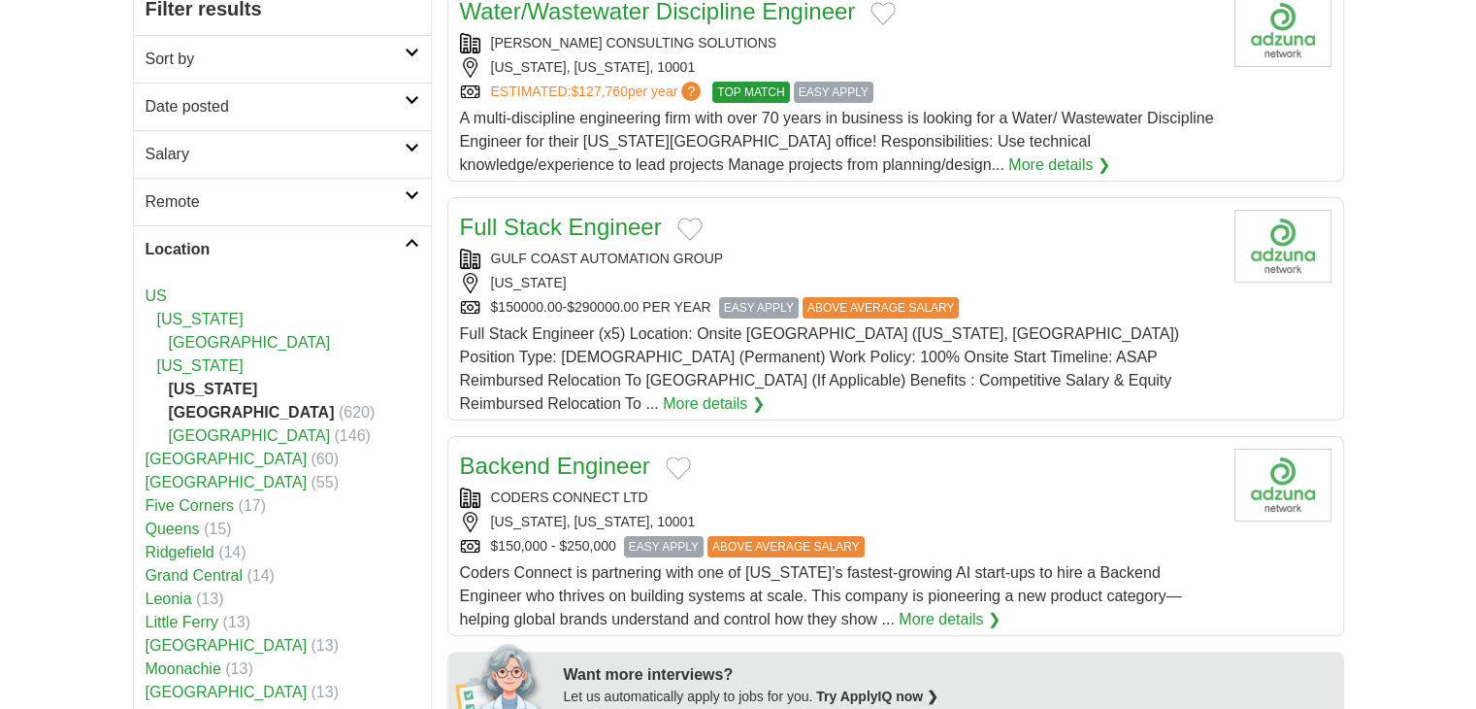
click at [411, 242] on icon at bounding box center [412, 243] width 15 height 10
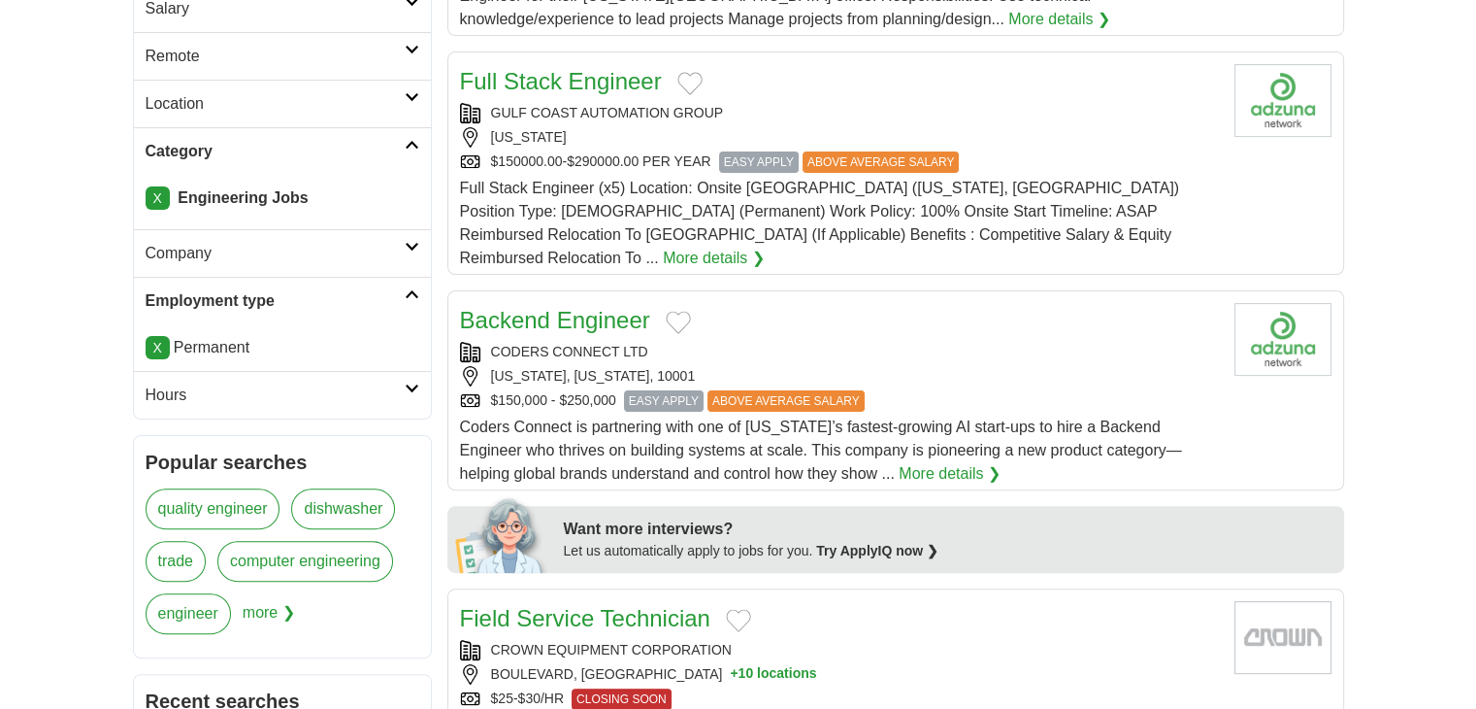
scroll to position [485, 0]
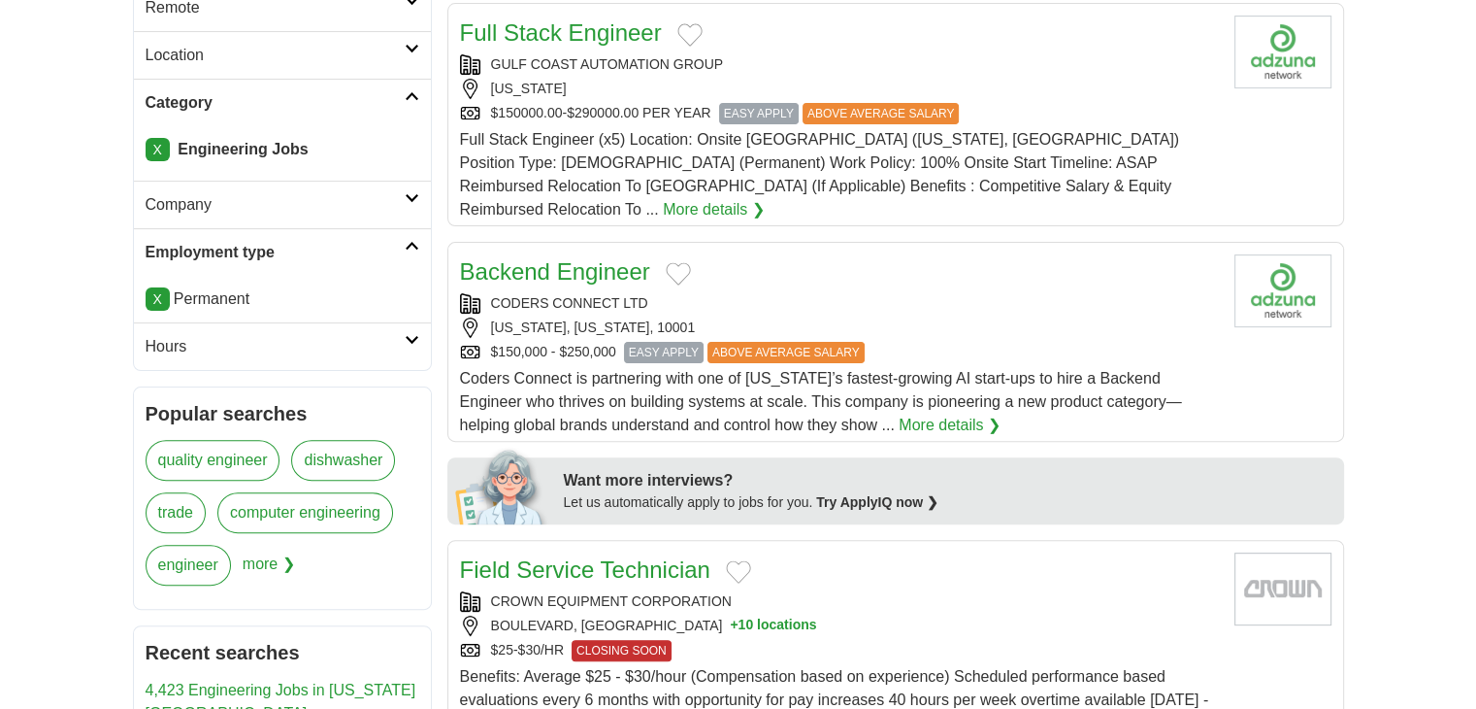
click at [409, 342] on link "Hours" at bounding box center [282, 346] width 297 height 48
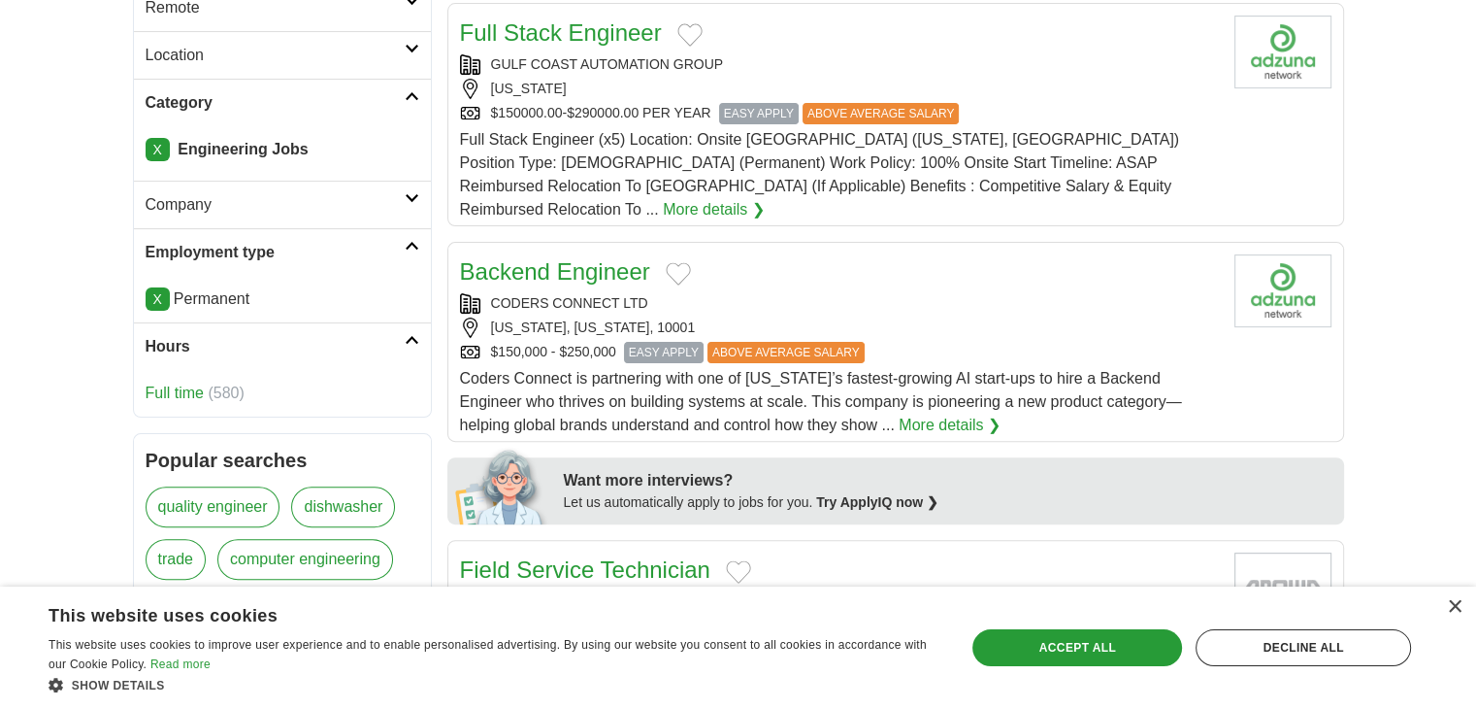
click at [168, 389] on link "Full time" at bounding box center [175, 392] width 58 height 17
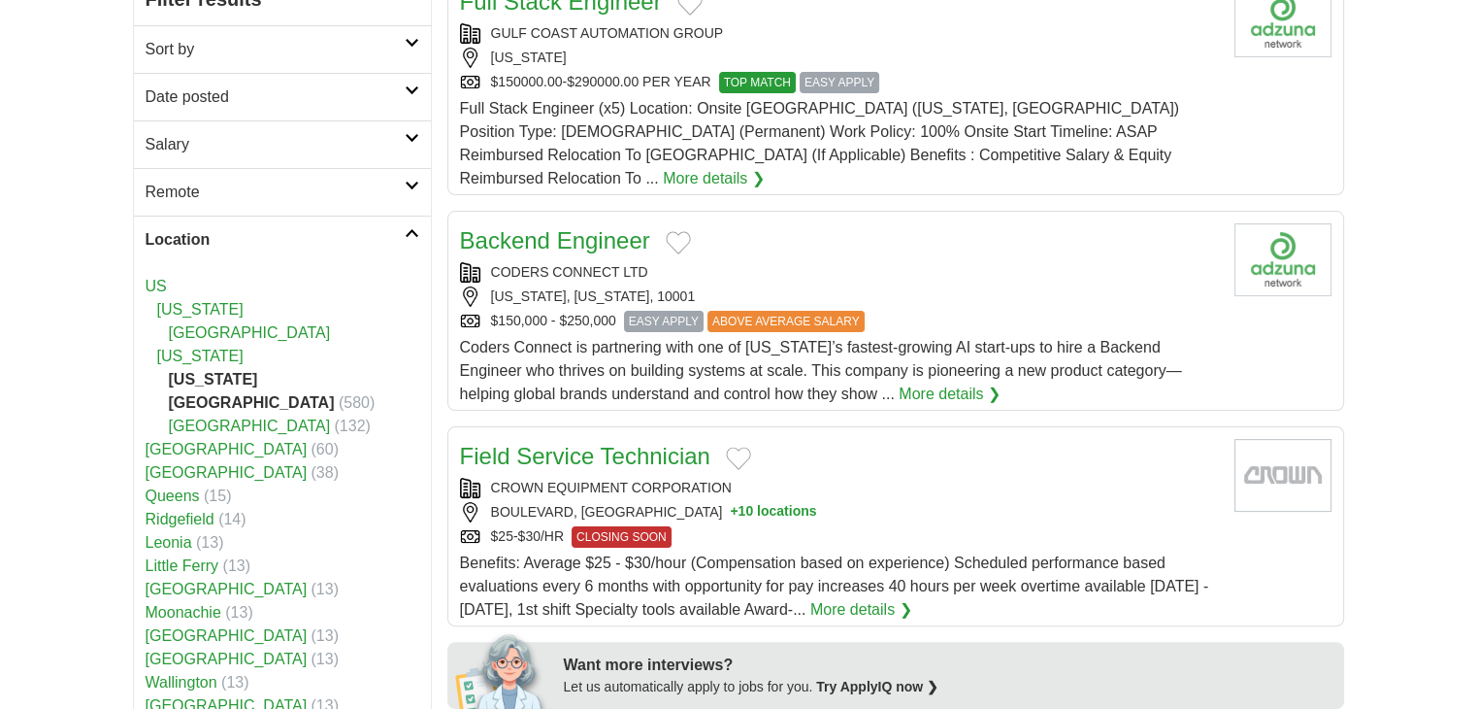
scroll to position [291, 0]
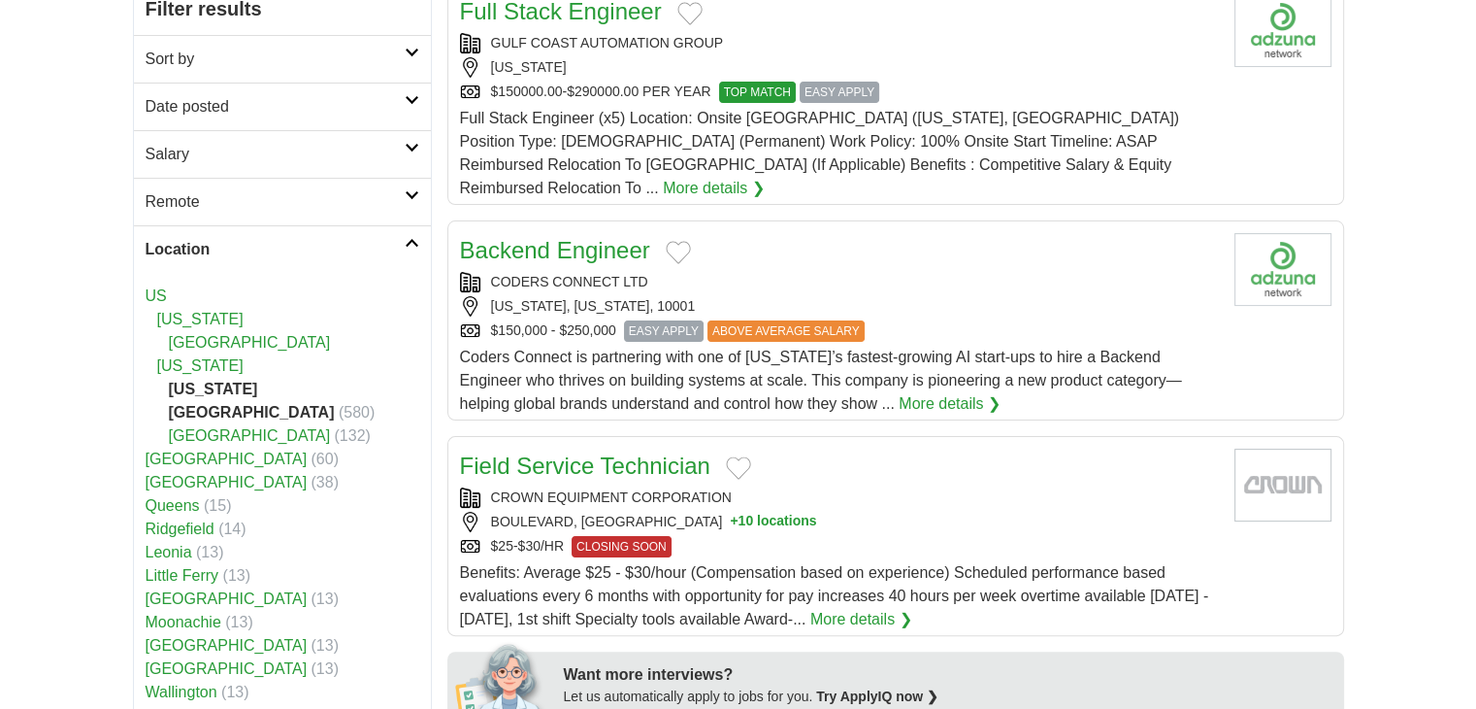
click at [403, 234] on link "Location" at bounding box center [282, 249] width 297 height 48
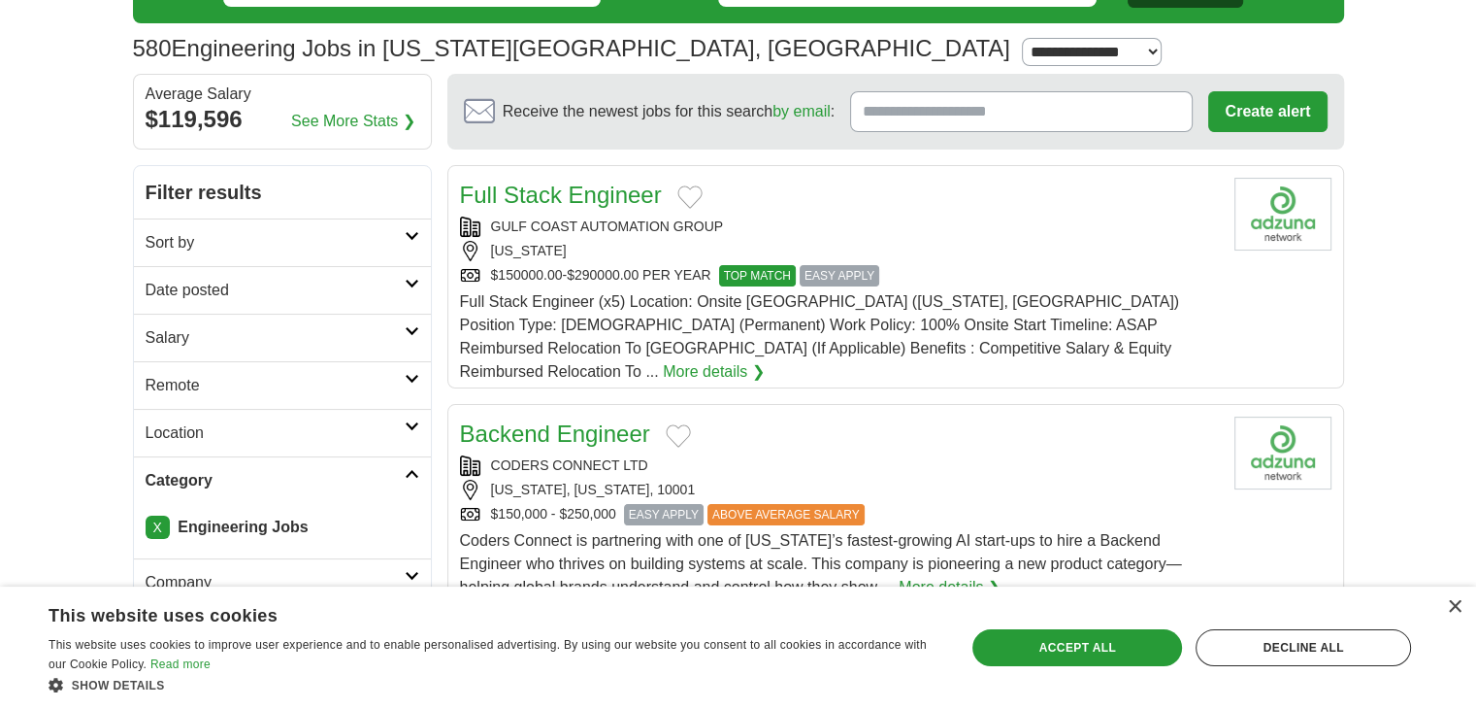
scroll to position [0, 0]
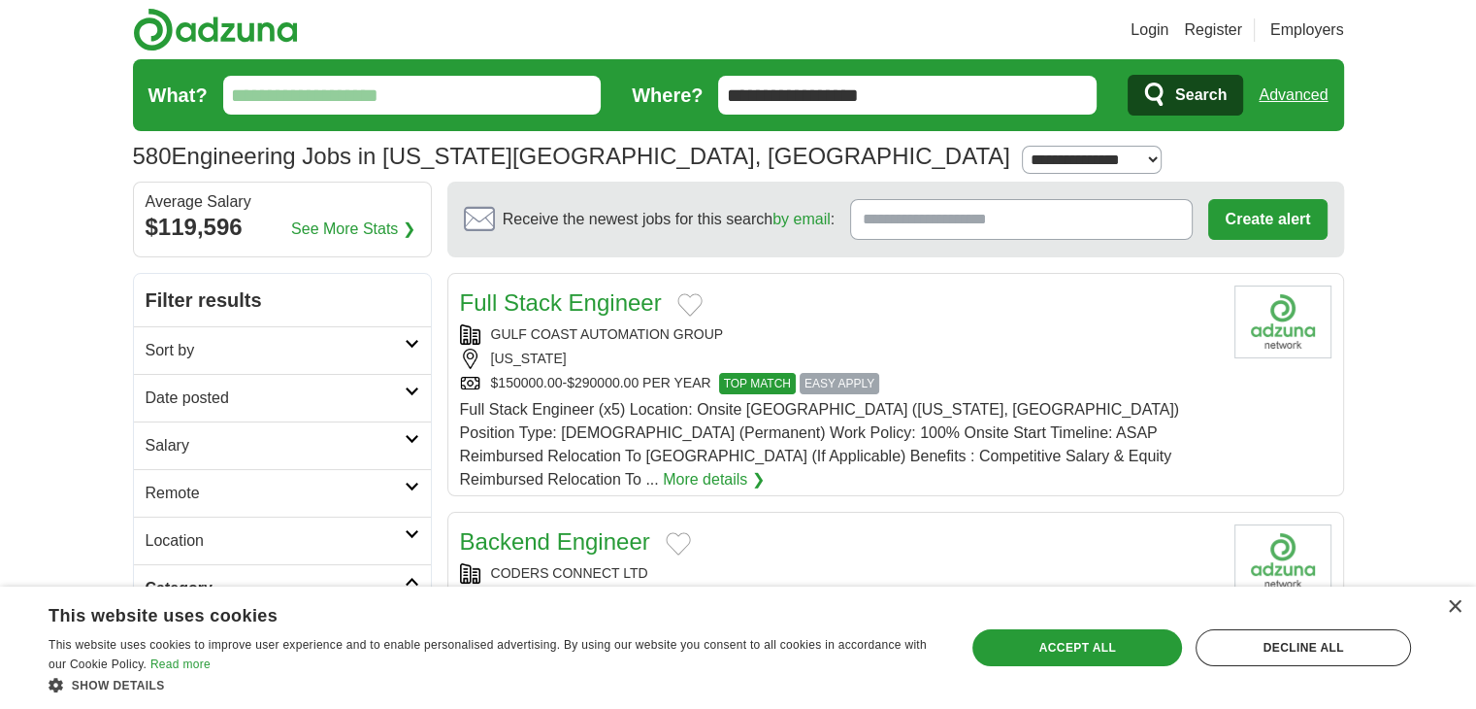
click at [765, 468] on link "More details ❯" at bounding box center [714, 479] width 102 height 23
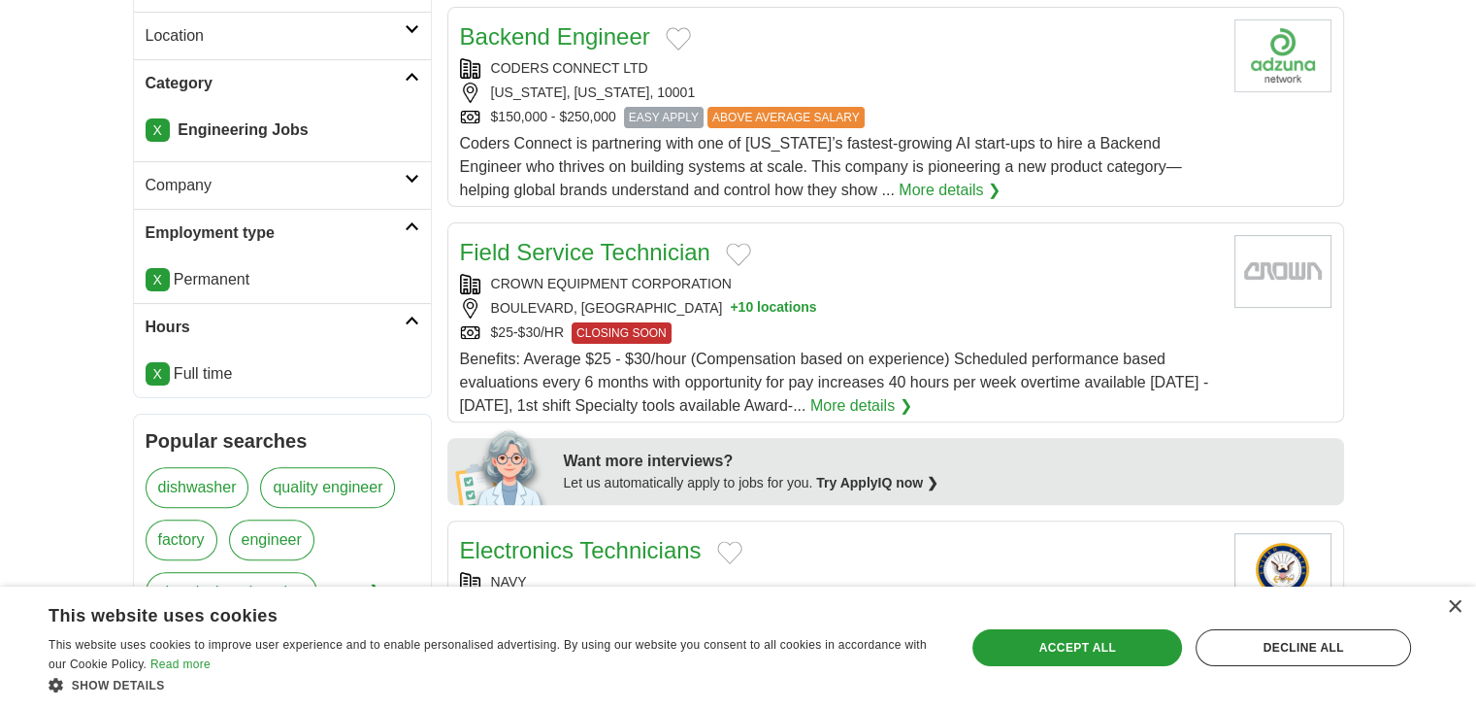
scroll to position [777, 0]
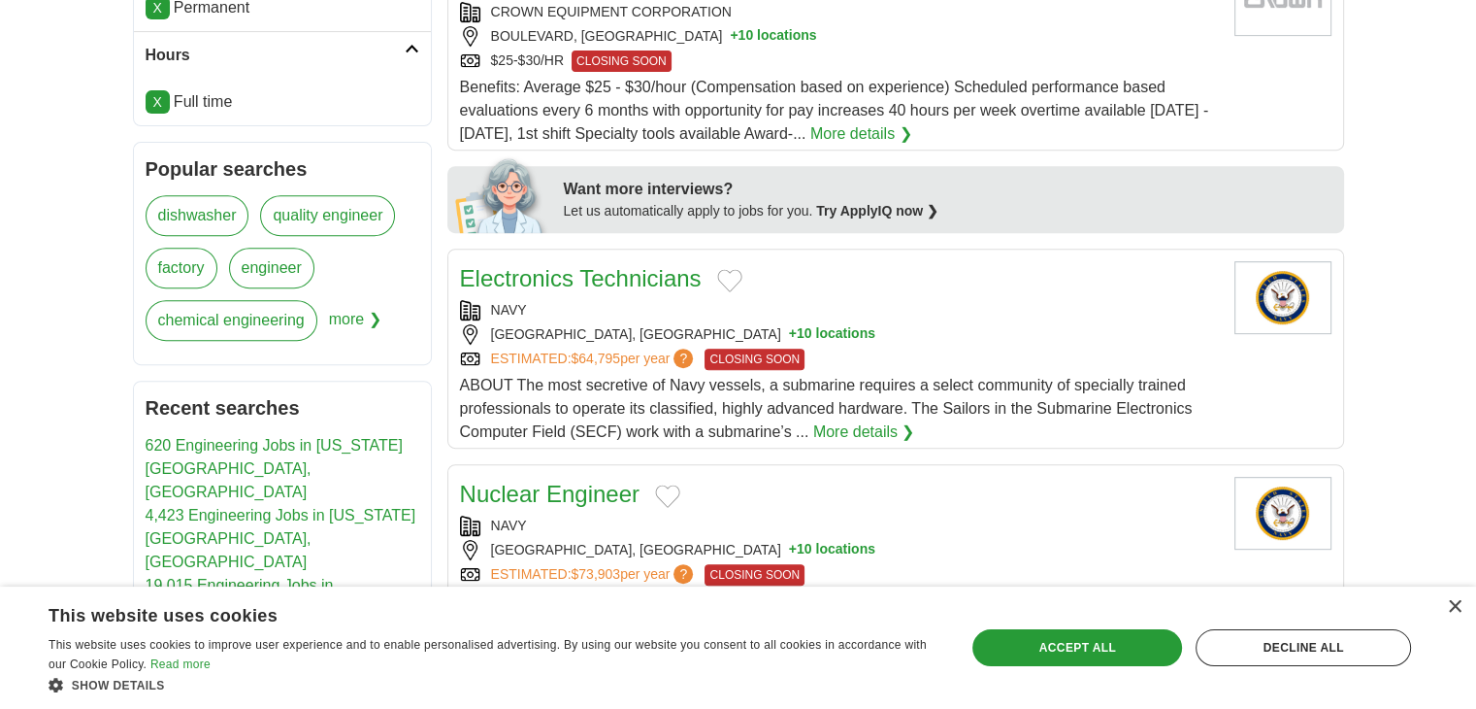
click at [348, 313] on span "more ❯" at bounding box center [355, 326] width 52 height 52
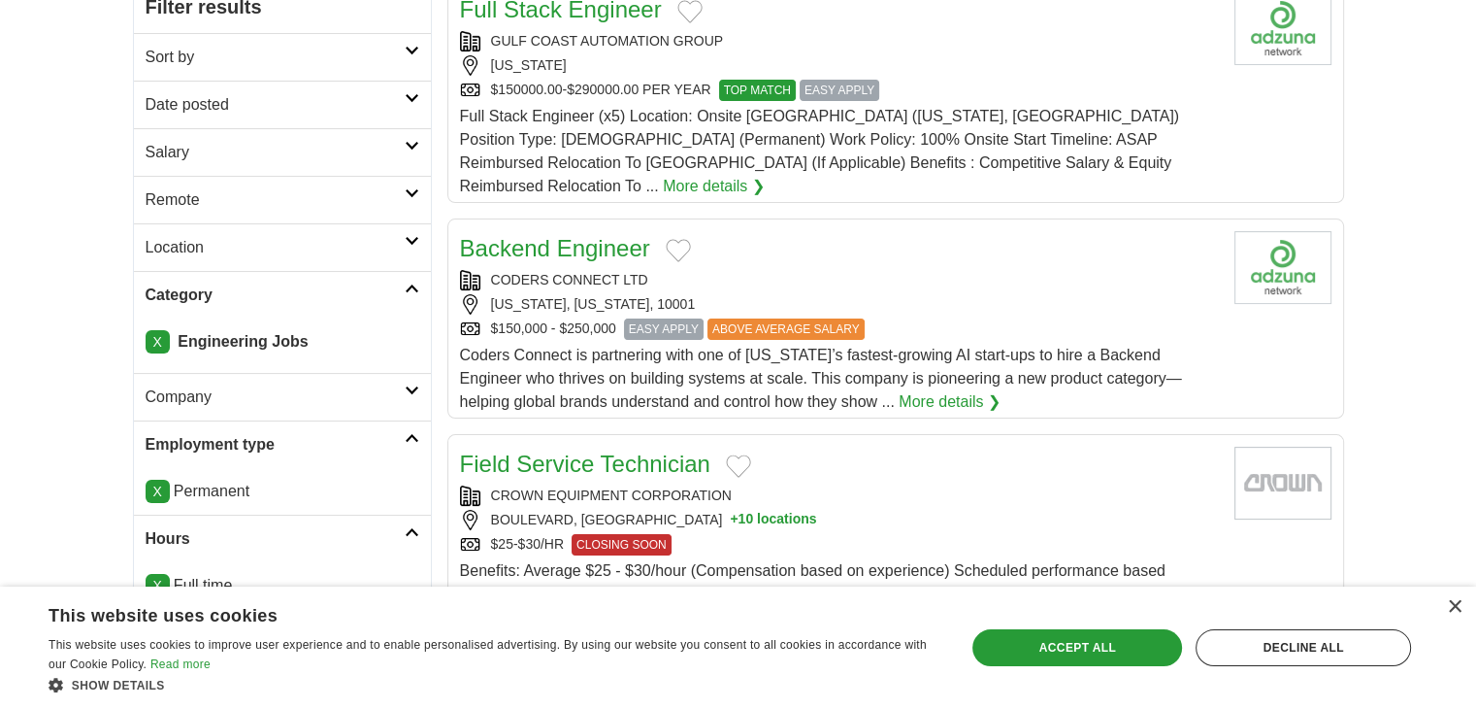
scroll to position [0, 0]
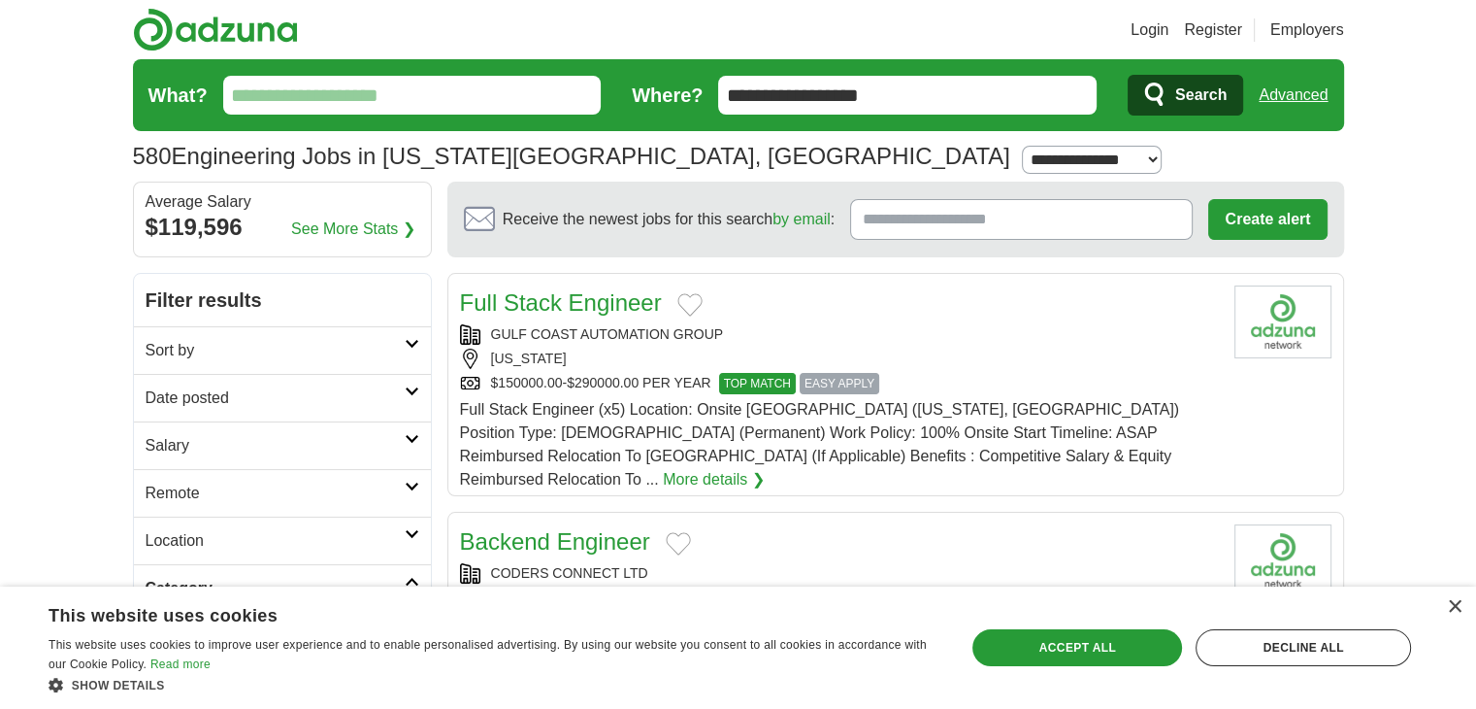
click at [413, 103] on input "What?" at bounding box center [412, 95] width 379 height 39
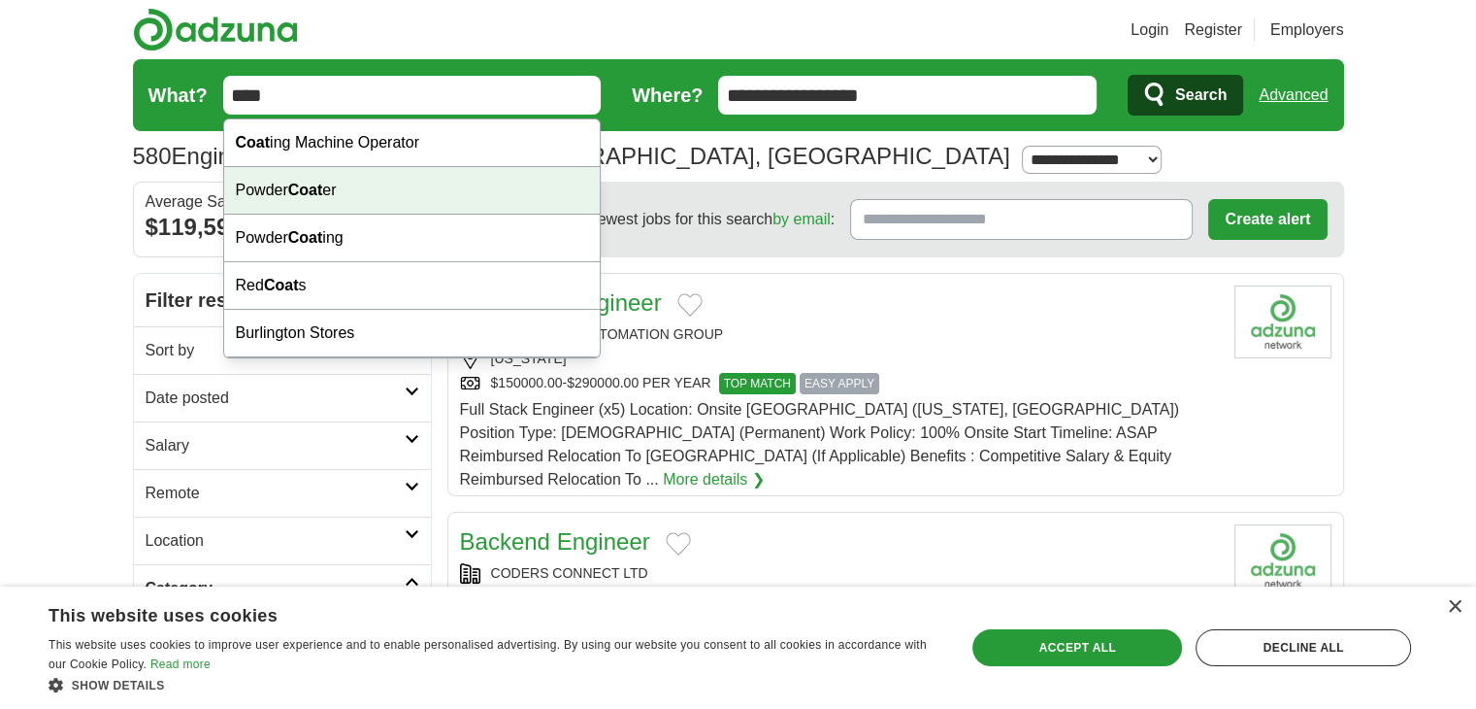
click at [354, 184] on div "Powder Coat er" at bounding box center [412, 191] width 377 height 48
type input "**********"
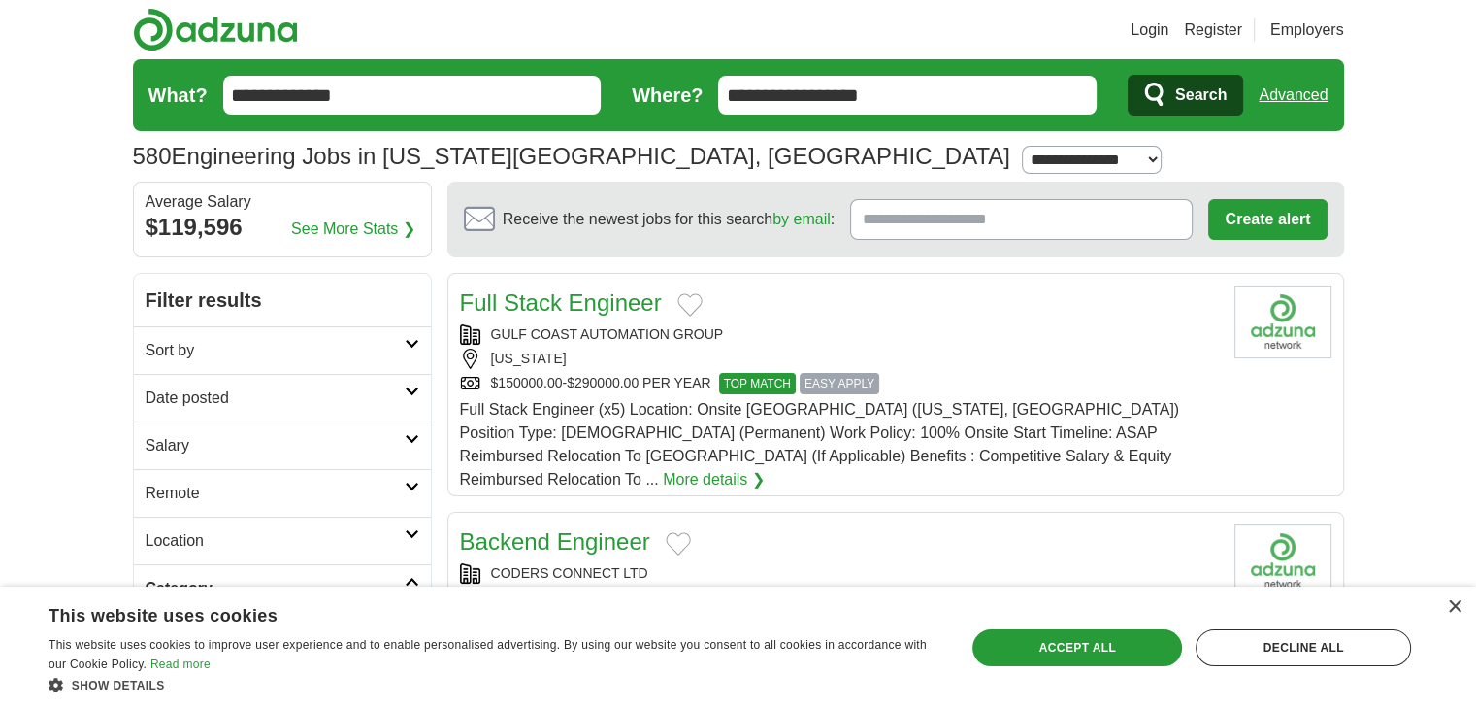
click at [1185, 88] on span "Search" at bounding box center [1200, 95] width 51 height 39
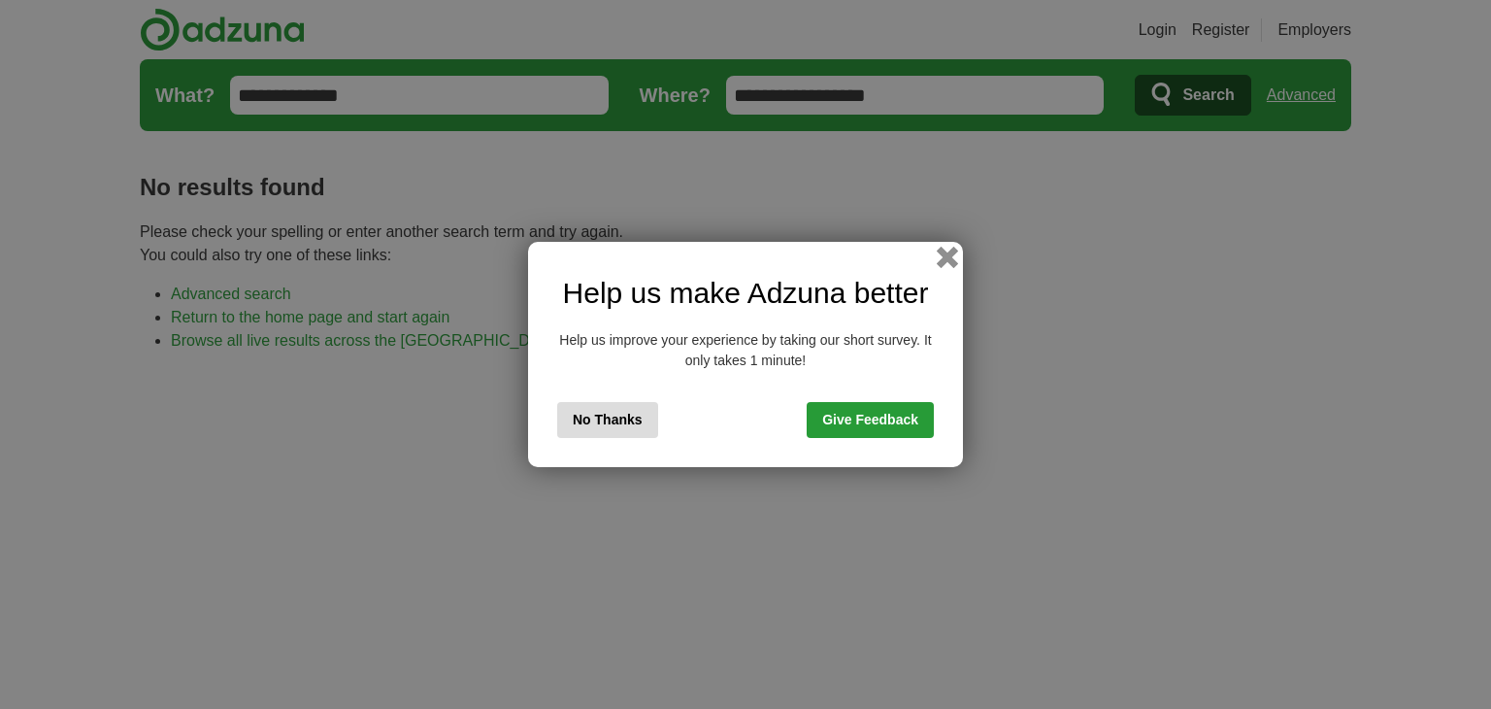
click at [947, 252] on button "button" at bounding box center [947, 257] width 21 height 21
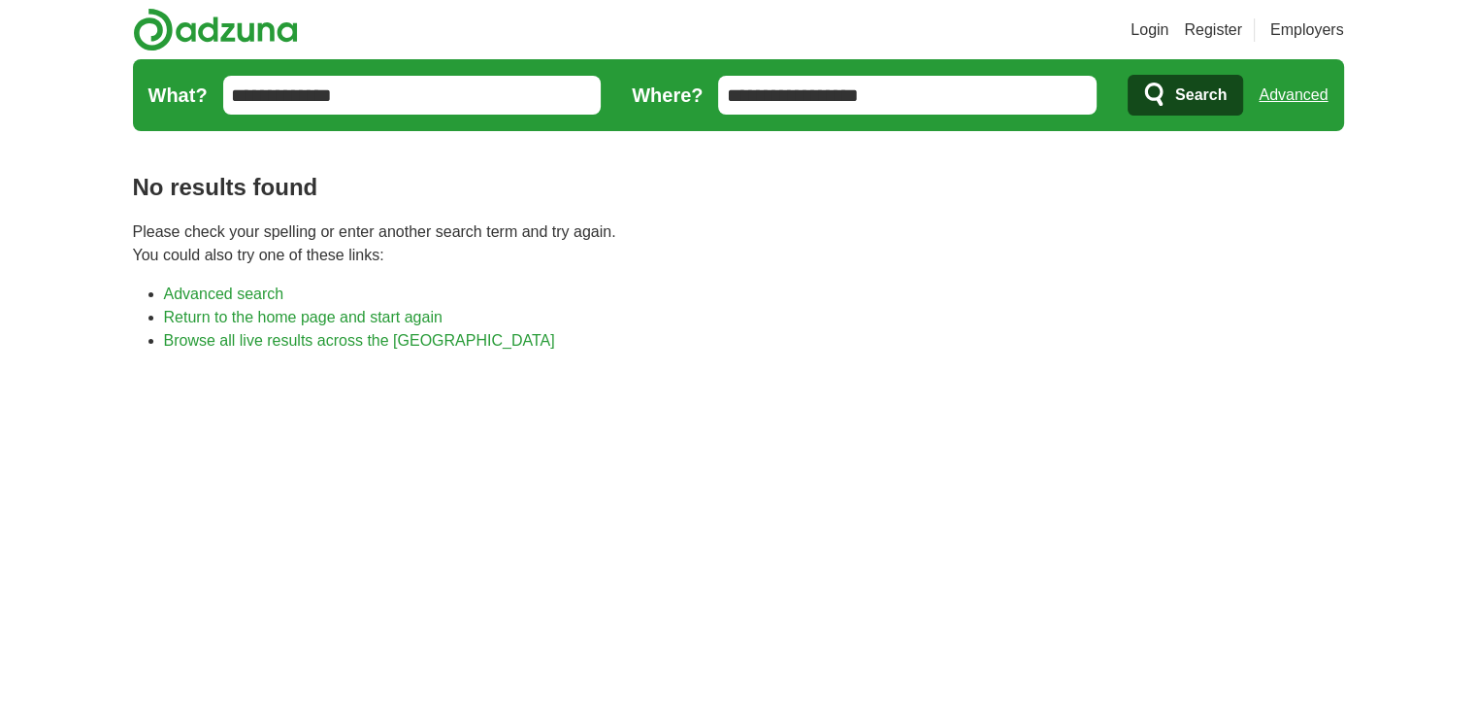
drag, startPoint x: 453, startPoint y: 90, endPoint x: 39, endPoint y: 129, distance: 416.3
click at [43, 129] on body "Login Register Employers job, company, title [GEOGRAPHIC_DATA] [GEOGRAPHIC_DATA…" at bounding box center [738, 565] width 1476 height 1131
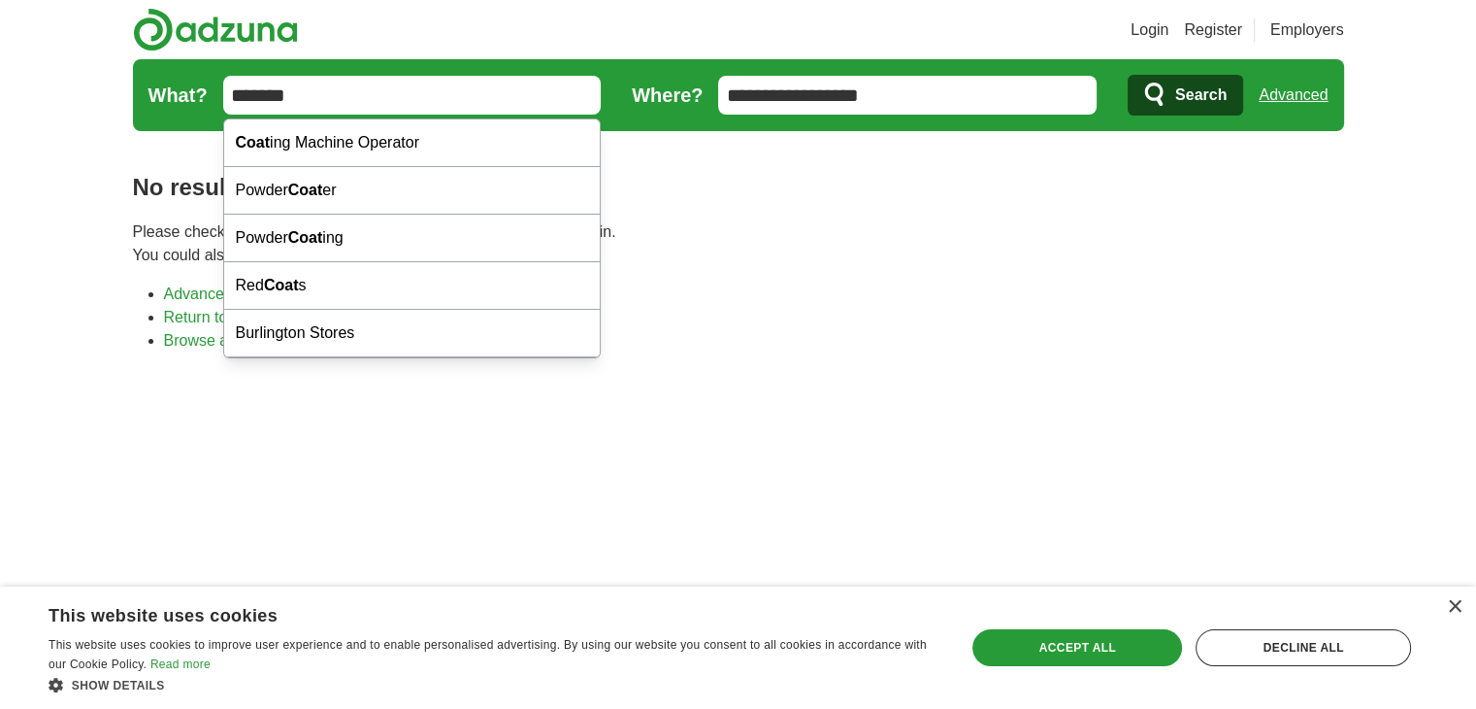
type input "*******"
click at [1128, 75] on button "Search" at bounding box center [1186, 95] width 116 height 41
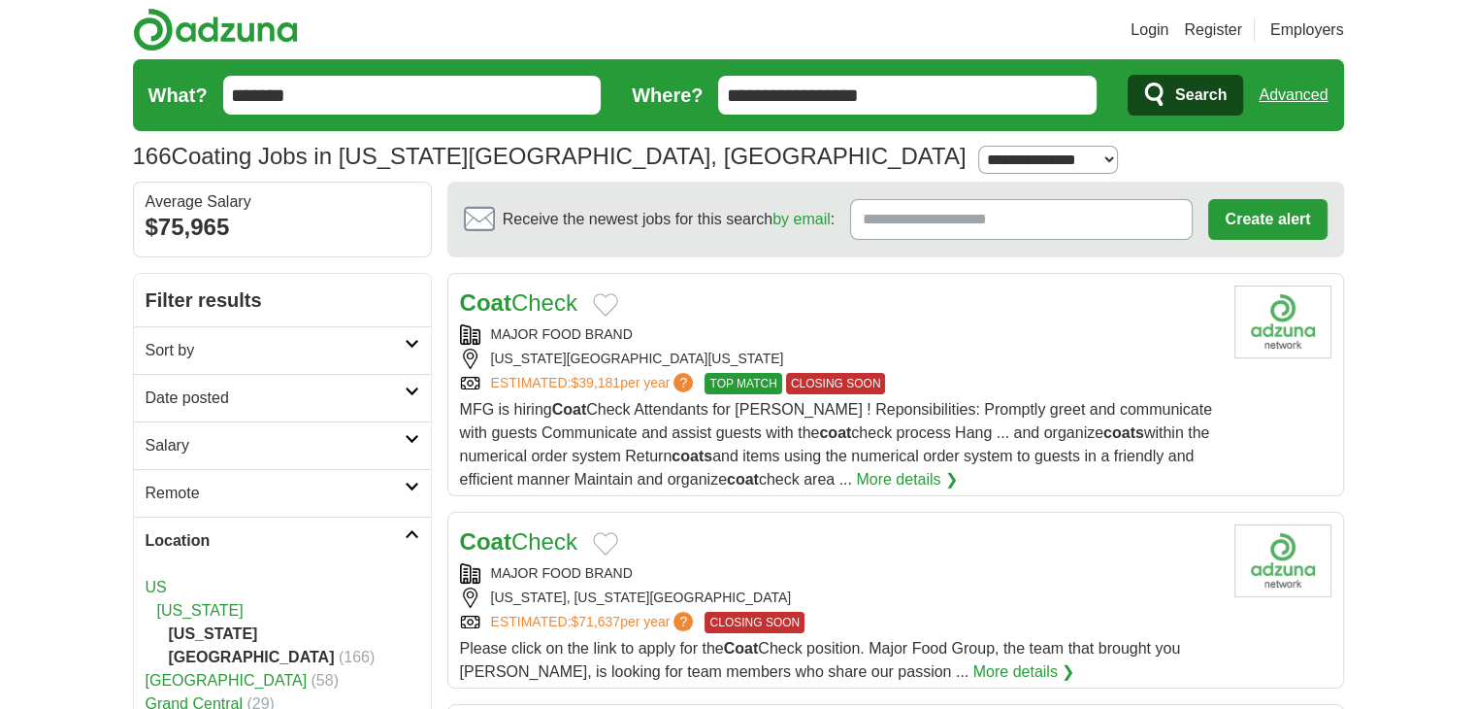
click at [1202, 85] on span "Search" at bounding box center [1200, 95] width 51 height 39
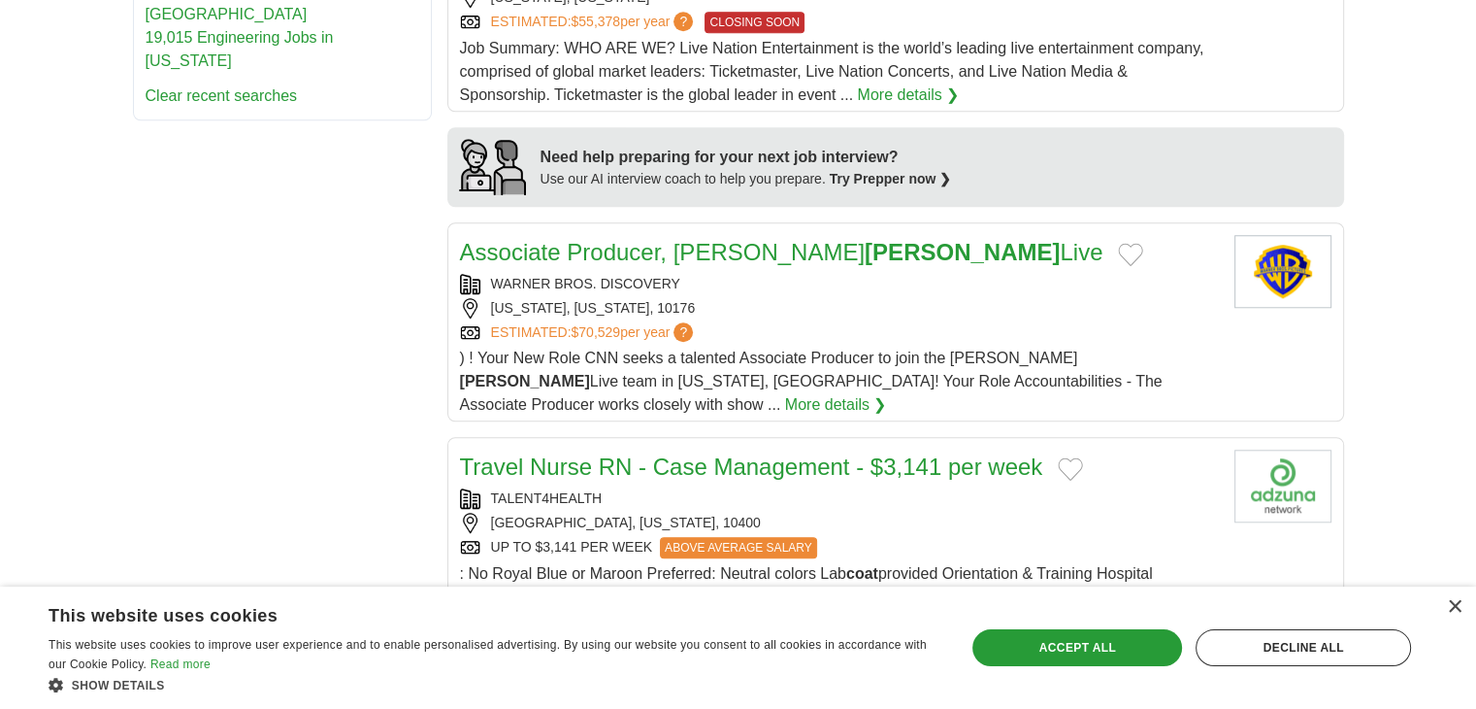
scroll to position [1650, 0]
